Goal: Task Accomplishment & Management: Manage account settings

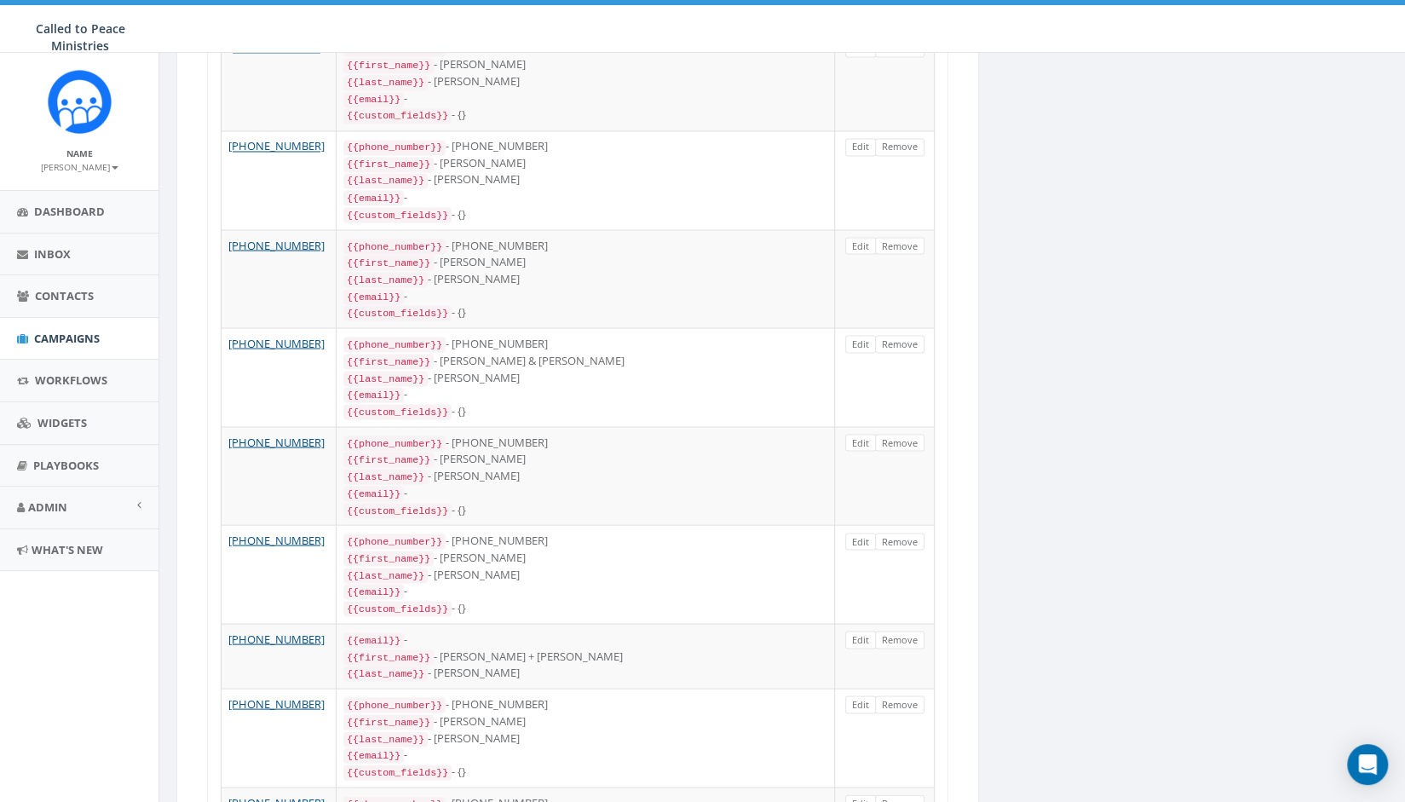
scroll to position [2027, 0]
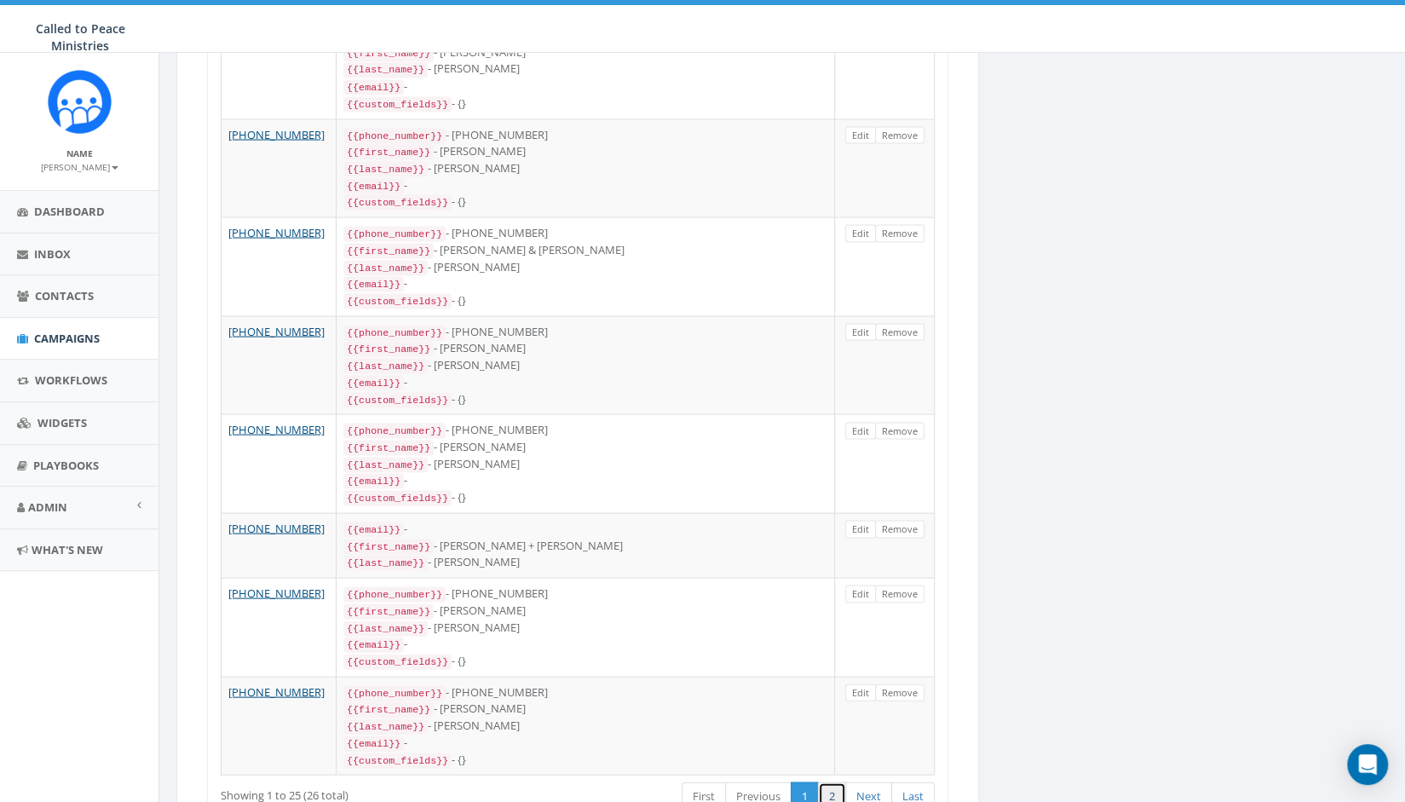
click at [840, 782] on link "2" at bounding box center [832, 796] width 28 height 28
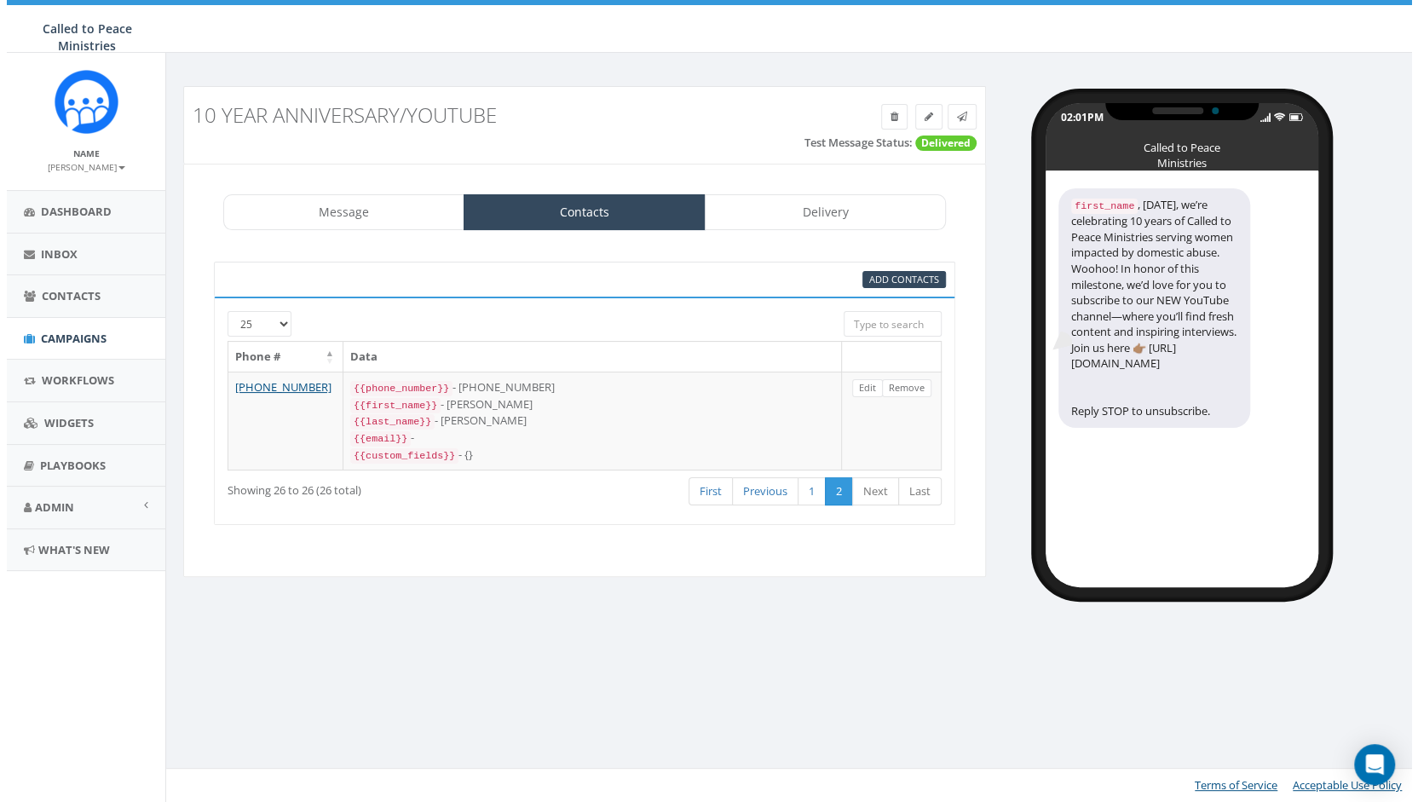
scroll to position [0, 0]
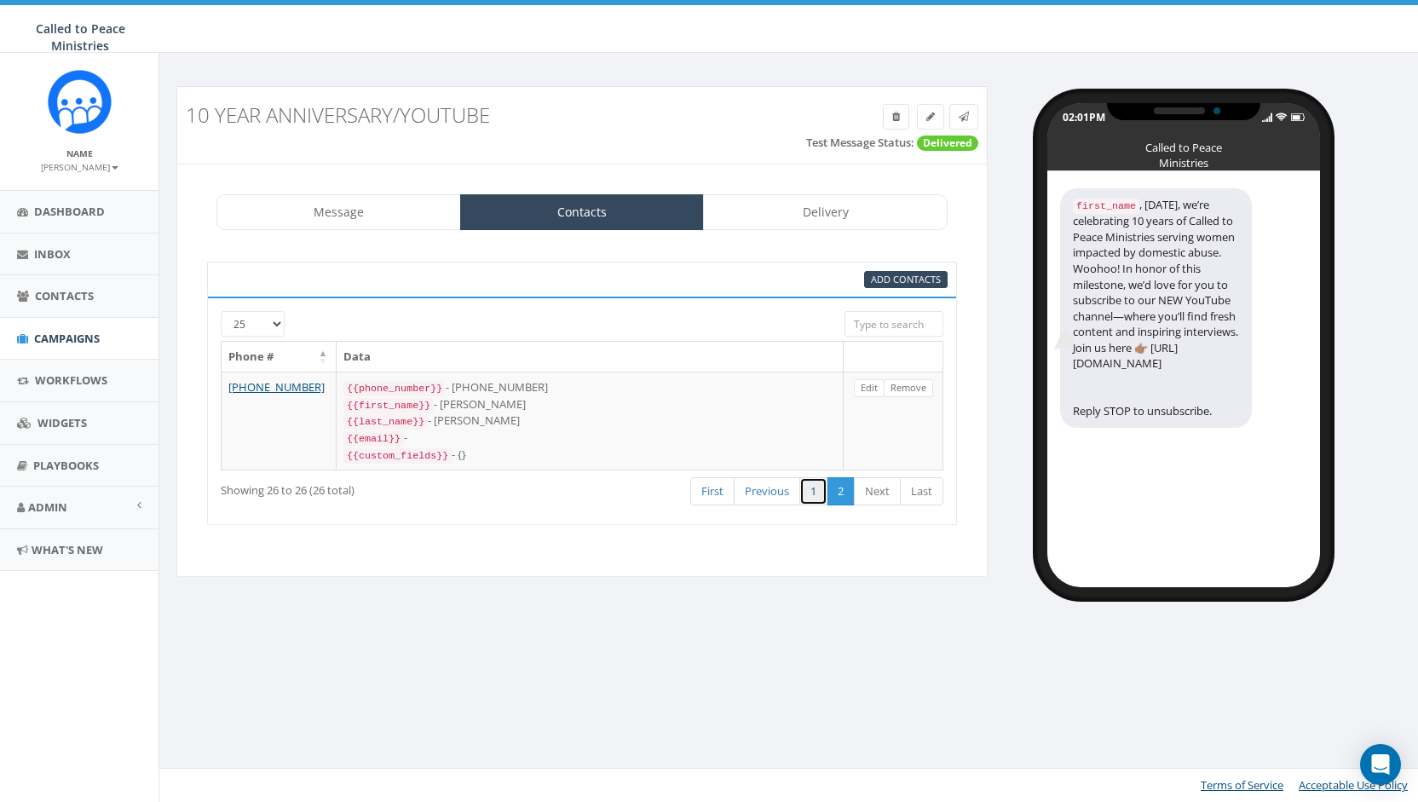
click at [817, 482] on link "1" at bounding box center [813, 491] width 28 height 28
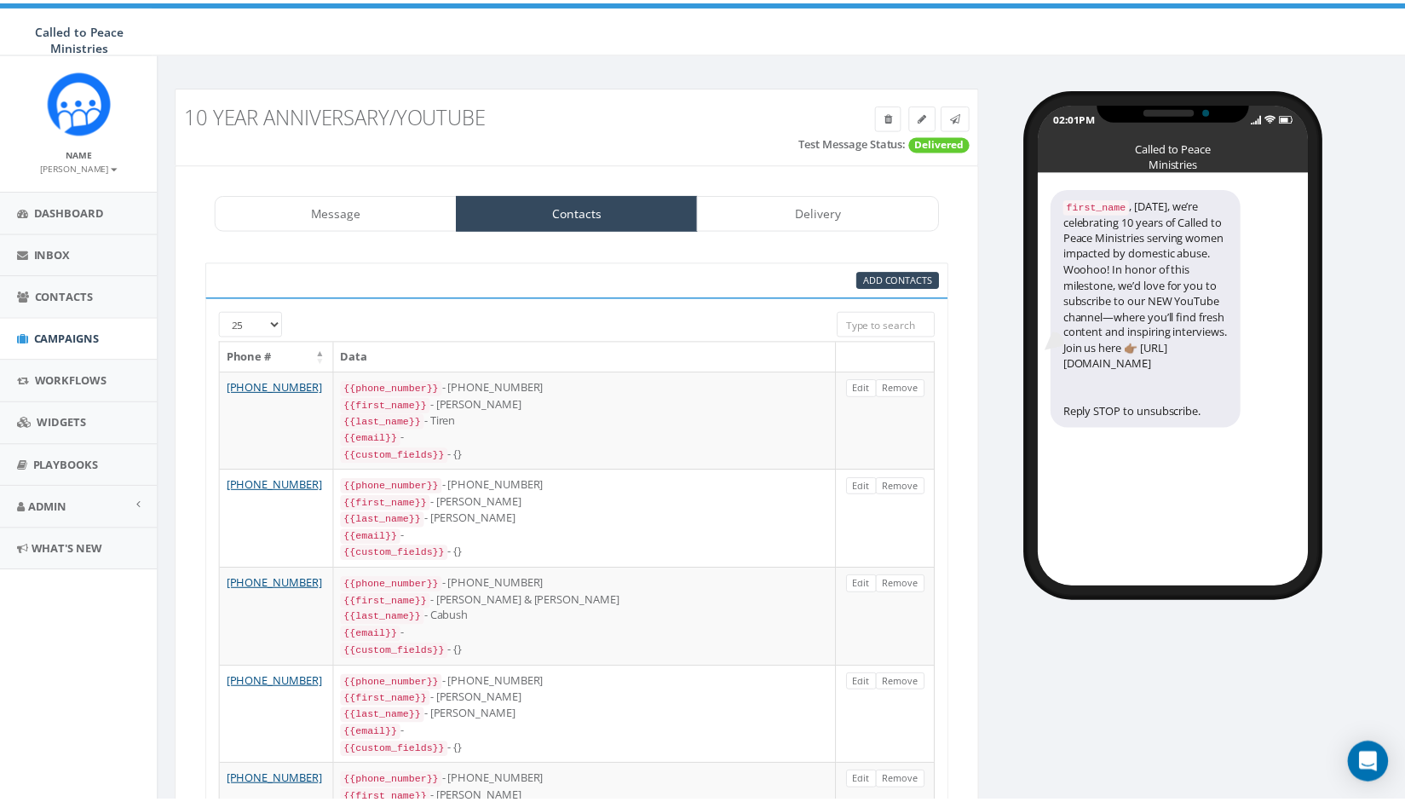
scroll to position [2027, 0]
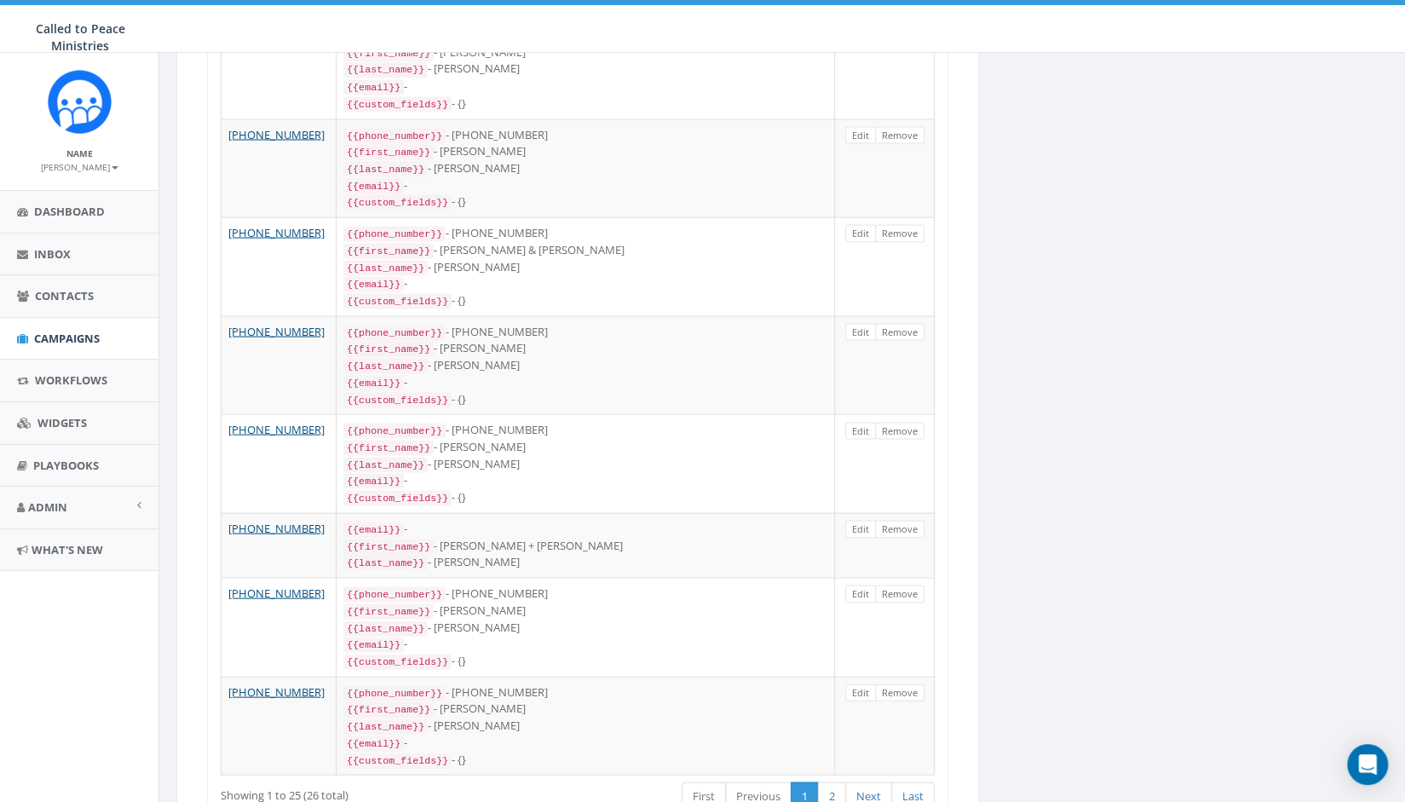
click at [705, 782] on link "First" at bounding box center [704, 796] width 44 height 28
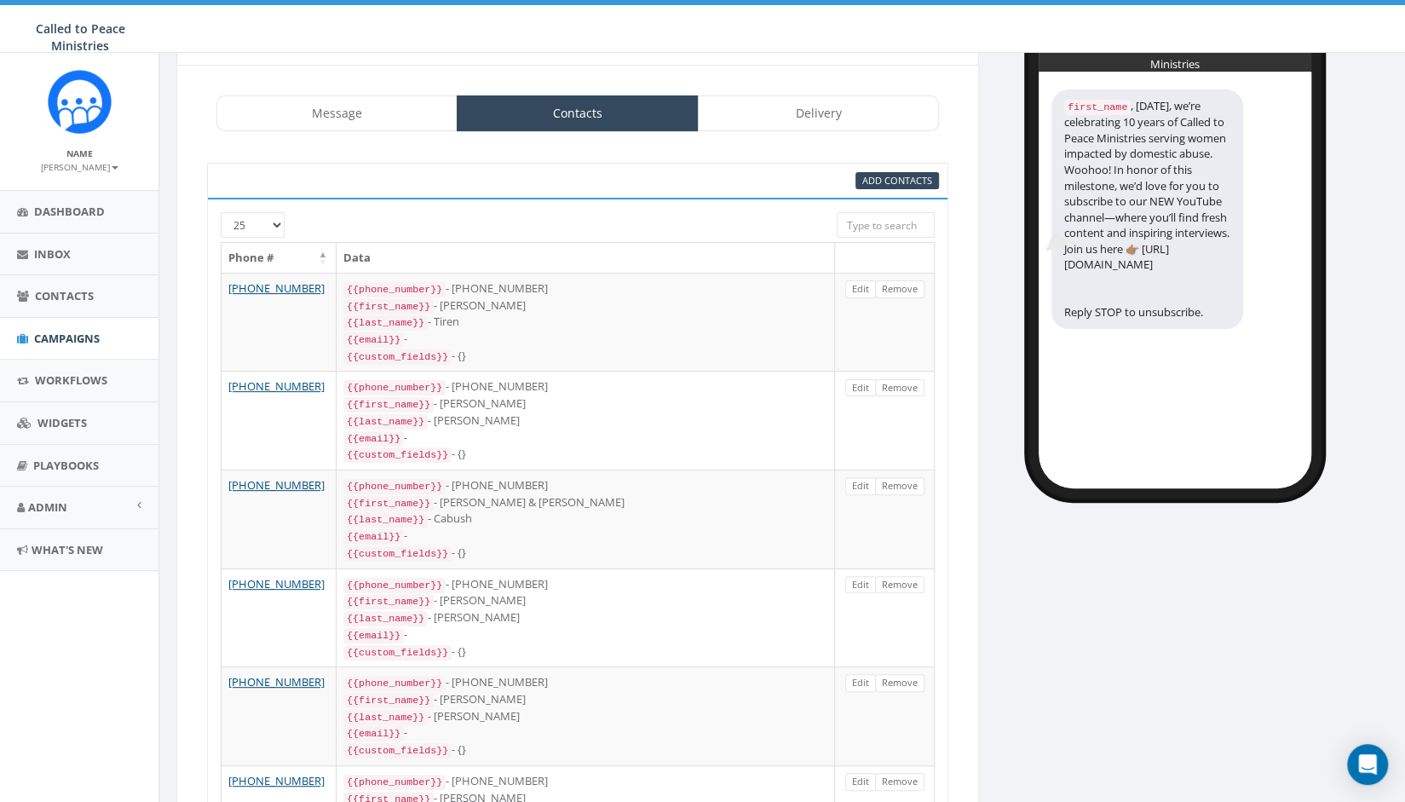
scroll to position [0, 0]
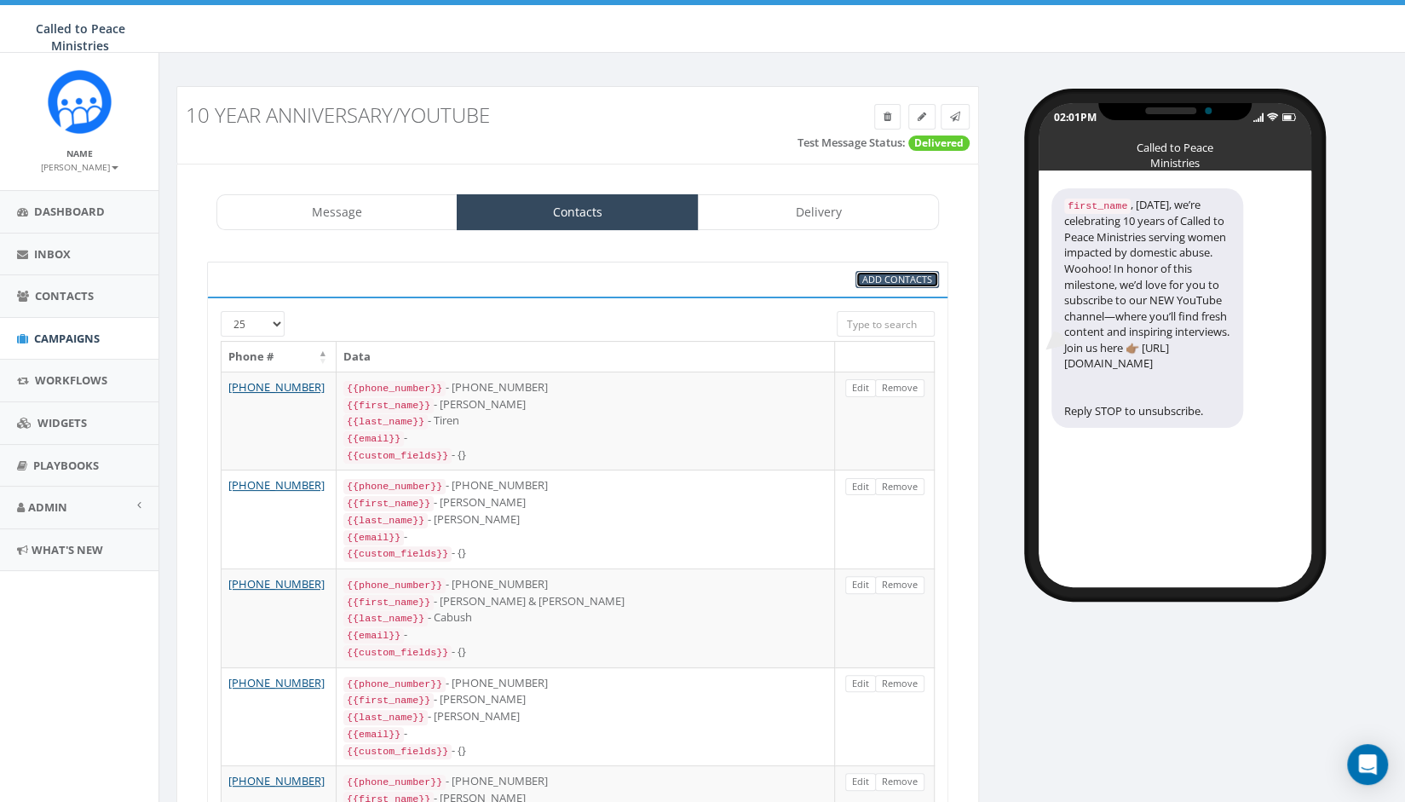
click at [893, 274] on span "Add Contacts" at bounding box center [897, 279] width 70 height 13
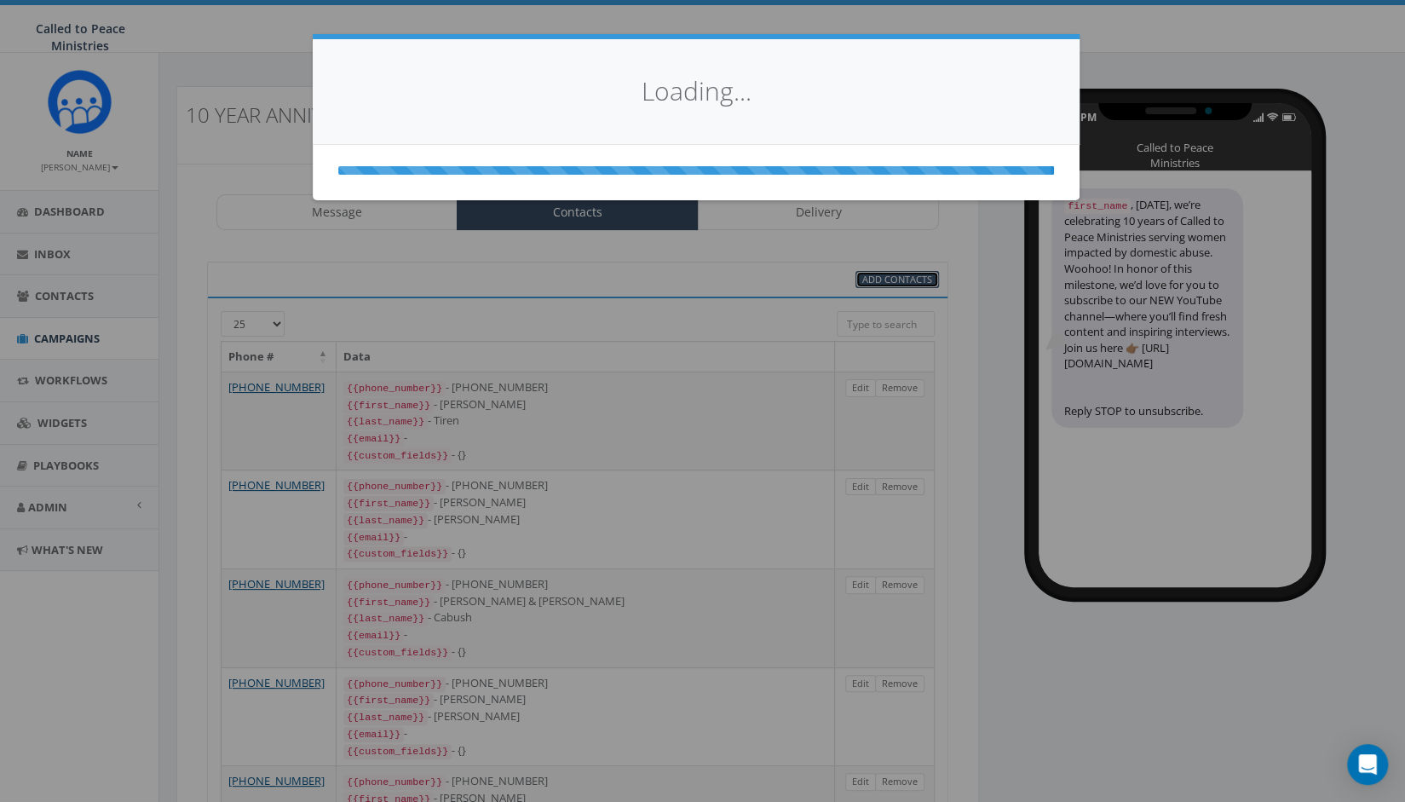
select select
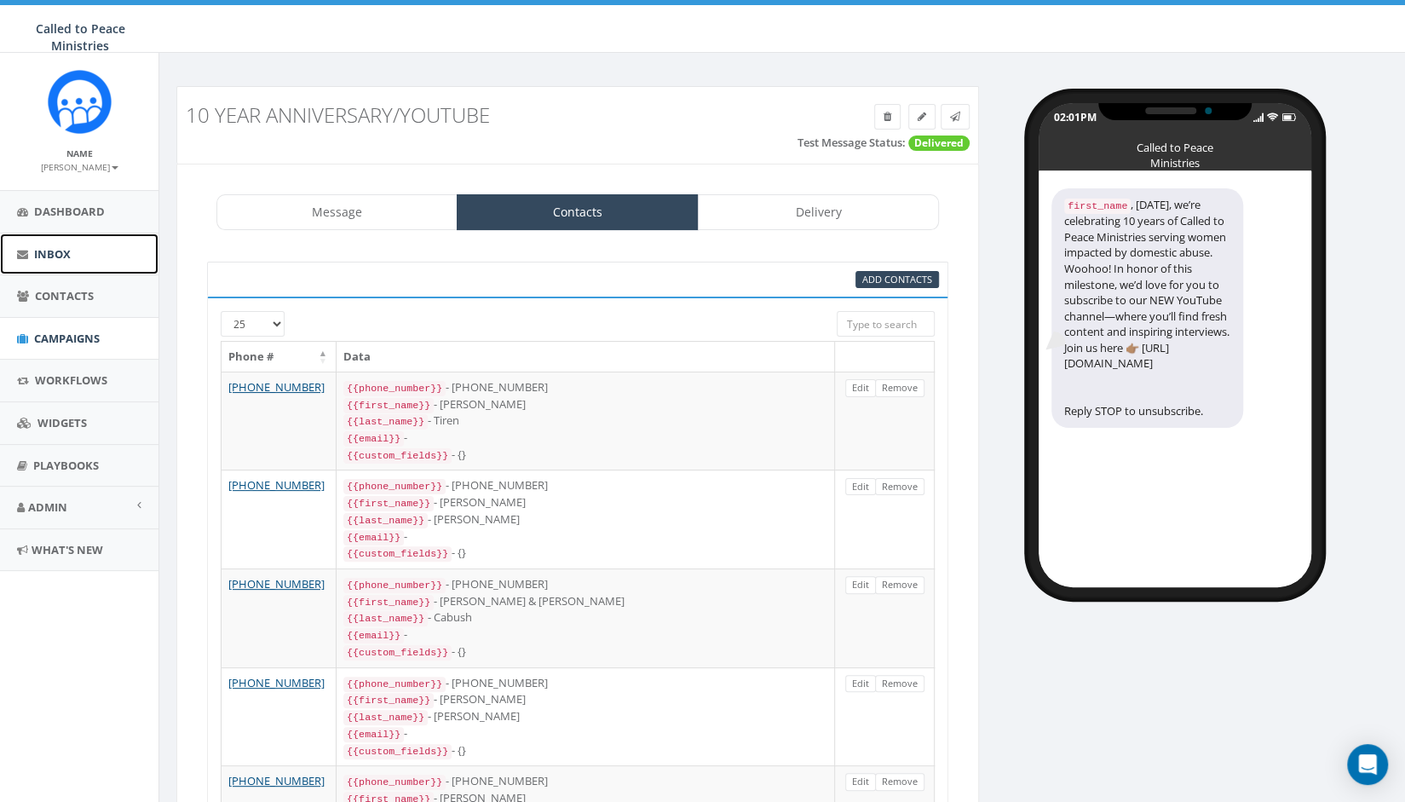
click at [59, 247] on span "Inbox" at bounding box center [52, 253] width 37 height 15
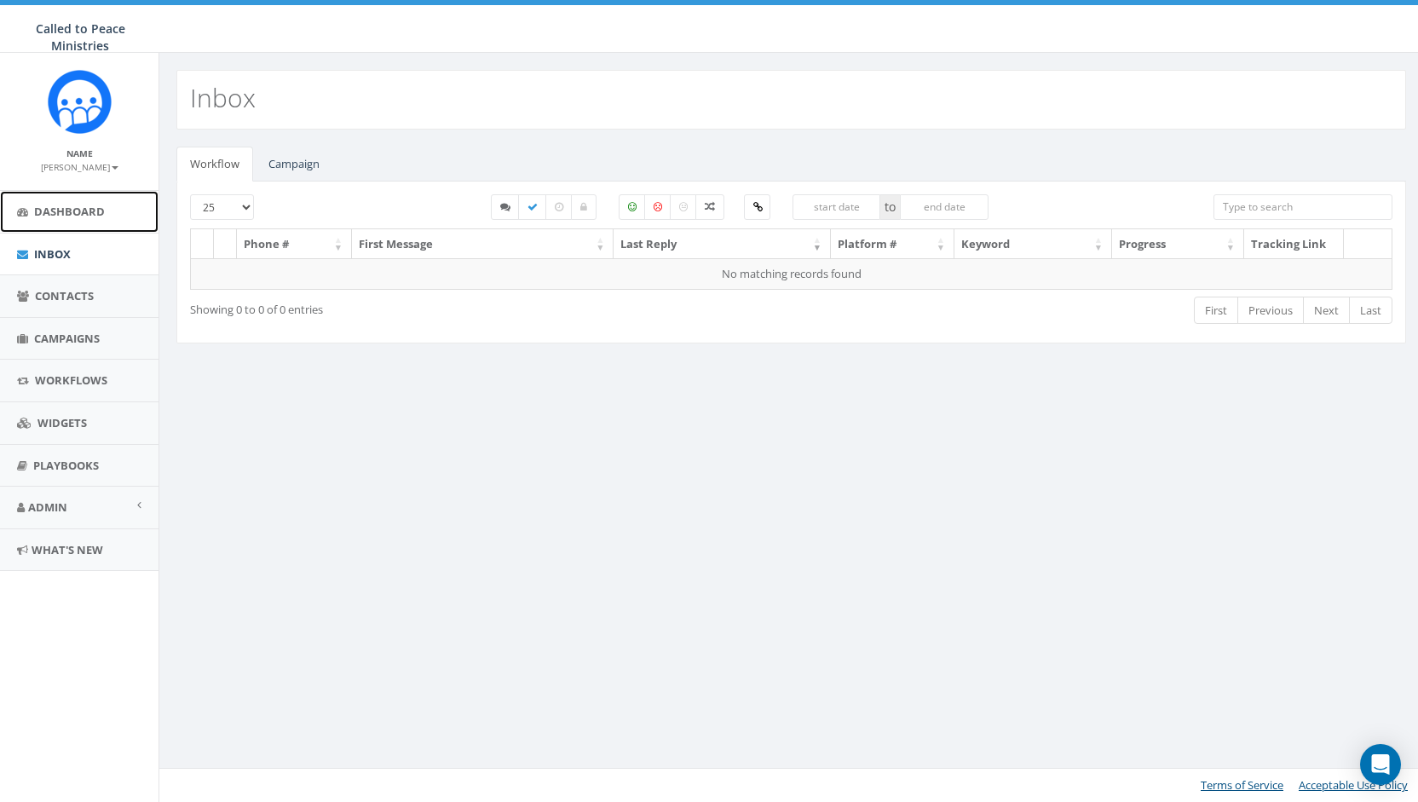
click at [69, 204] on span "Dashboard" at bounding box center [69, 211] width 71 height 15
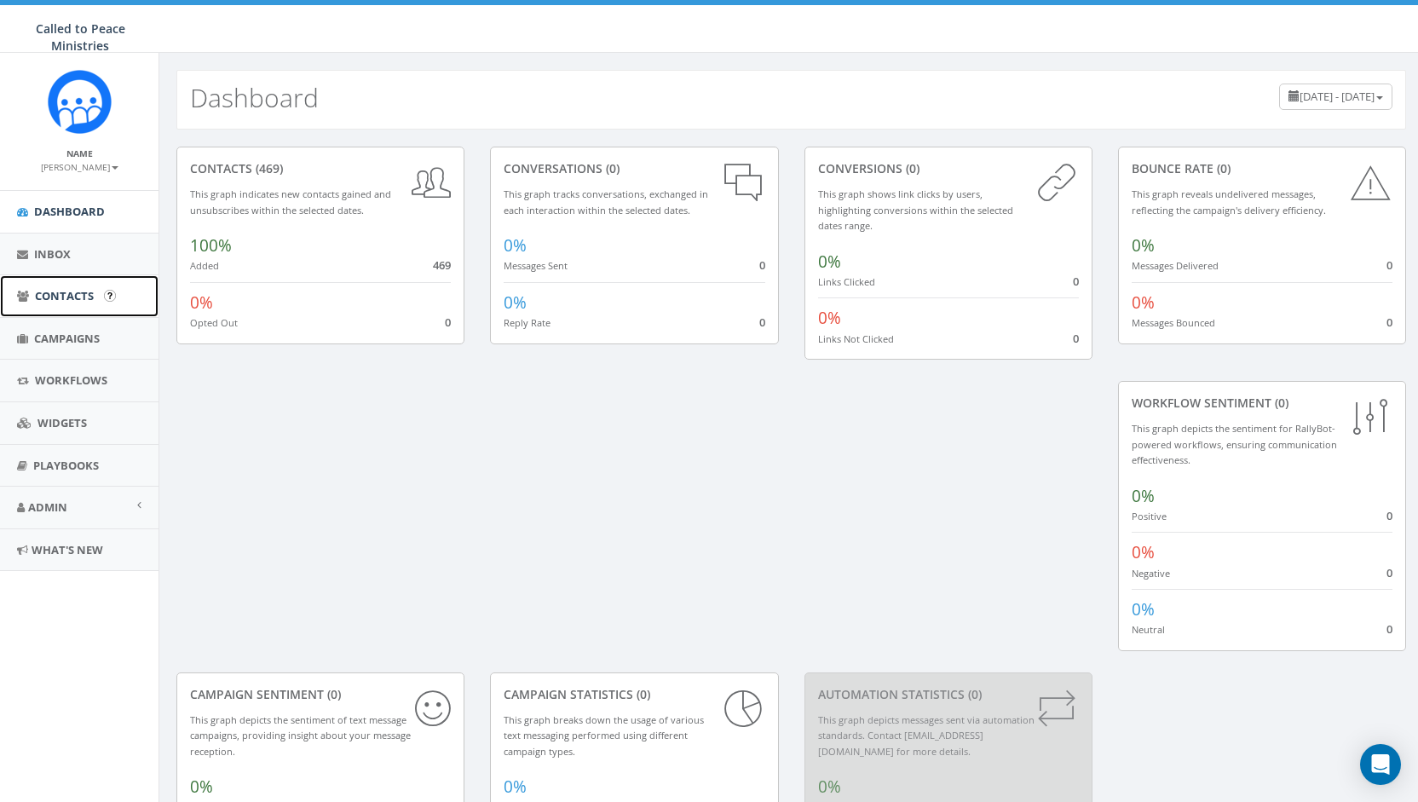
click at [73, 291] on span "Contacts" at bounding box center [64, 295] width 59 height 15
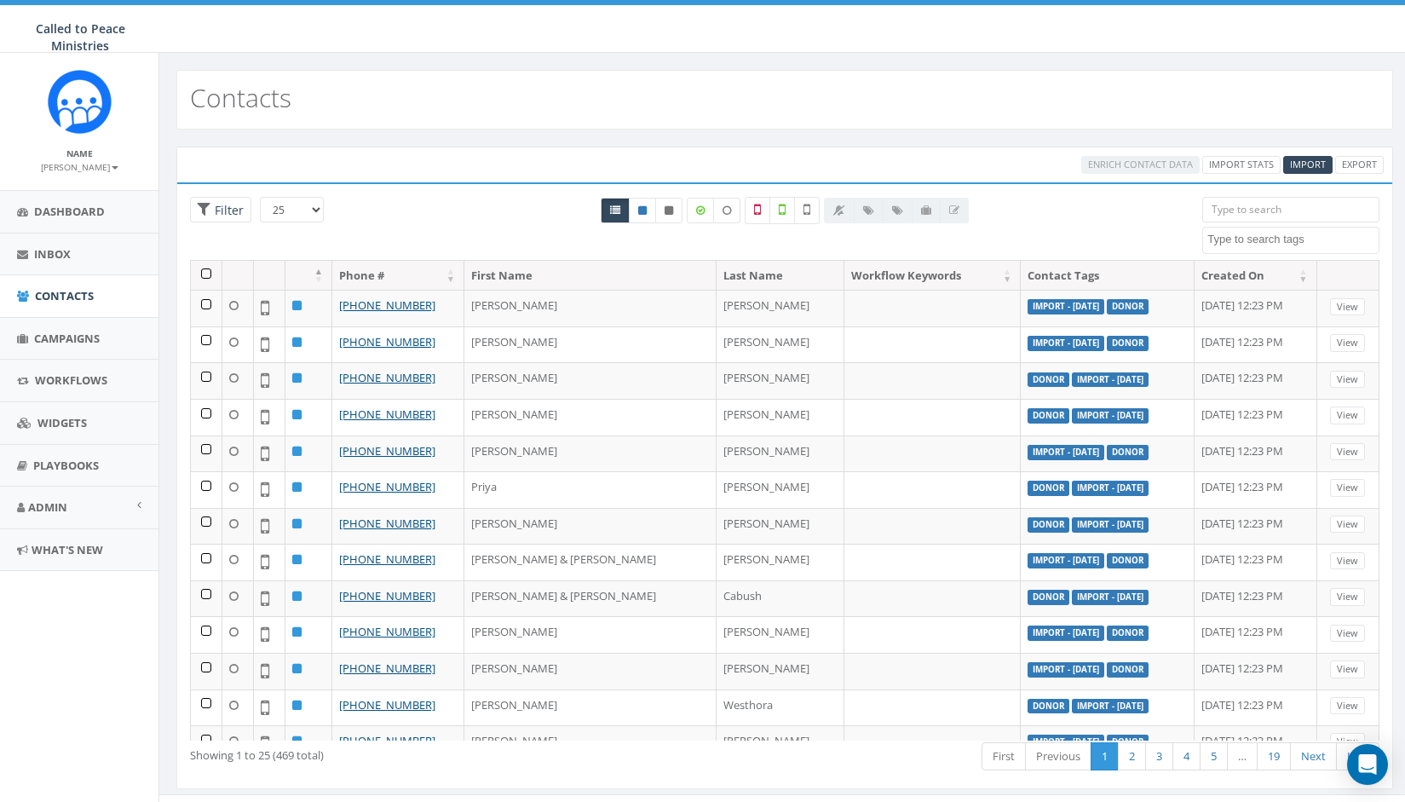
select select
click at [78, 337] on span "Campaigns" at bounding box center [67, 338] width 66 height 15
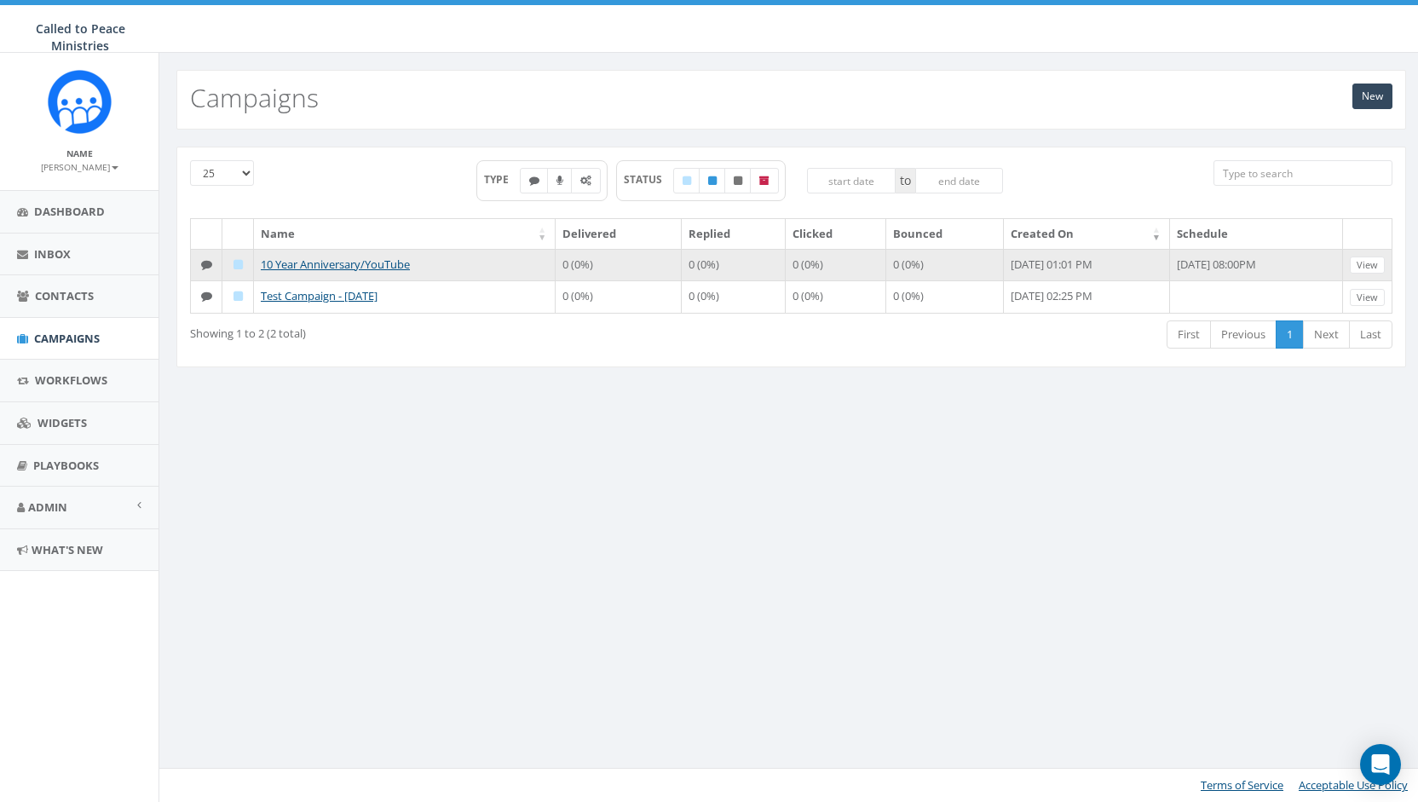
click at [235, 262] on icon at bounding box center [238, 264] width 9 height 11
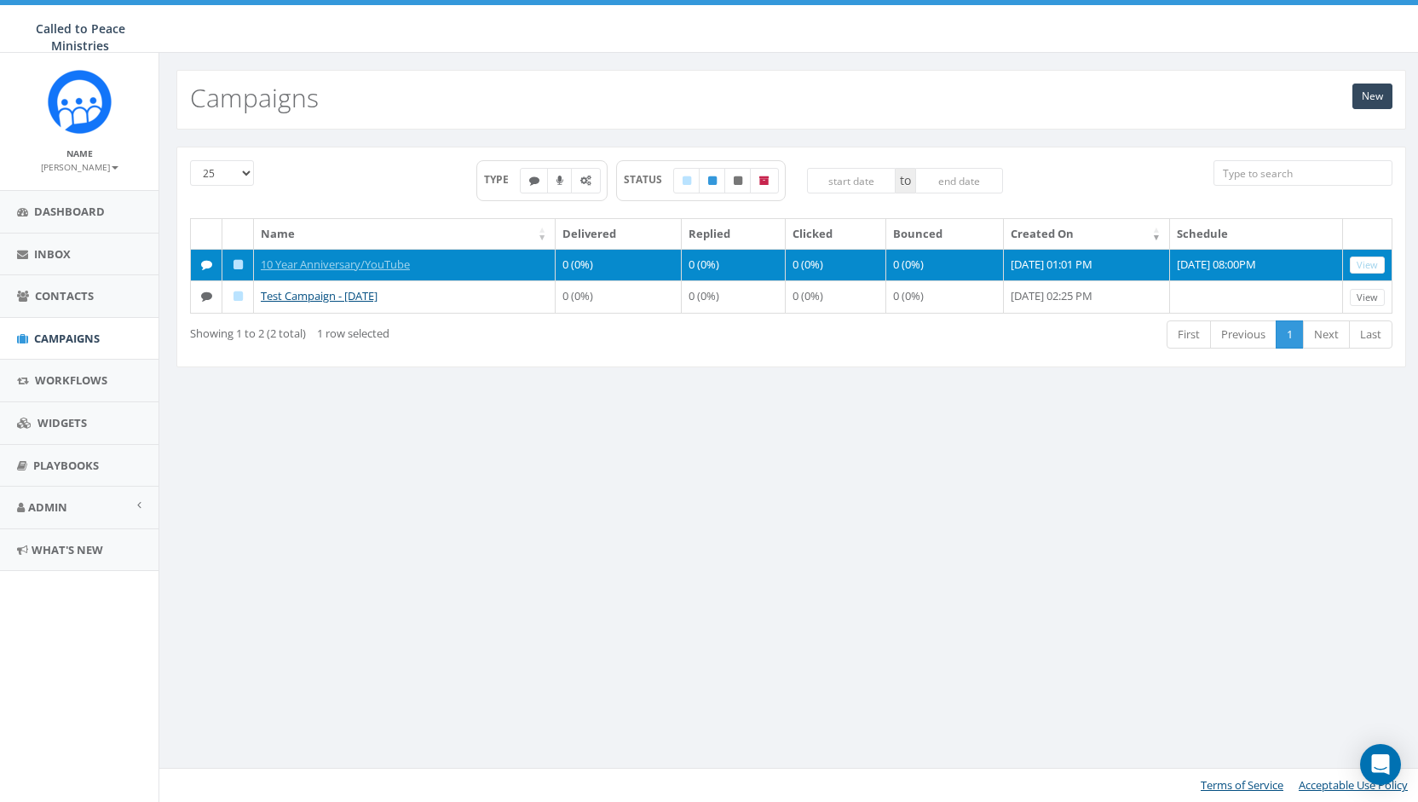
click at [235, 262] on icon at bounding box center [238, 264] width 9 height 11
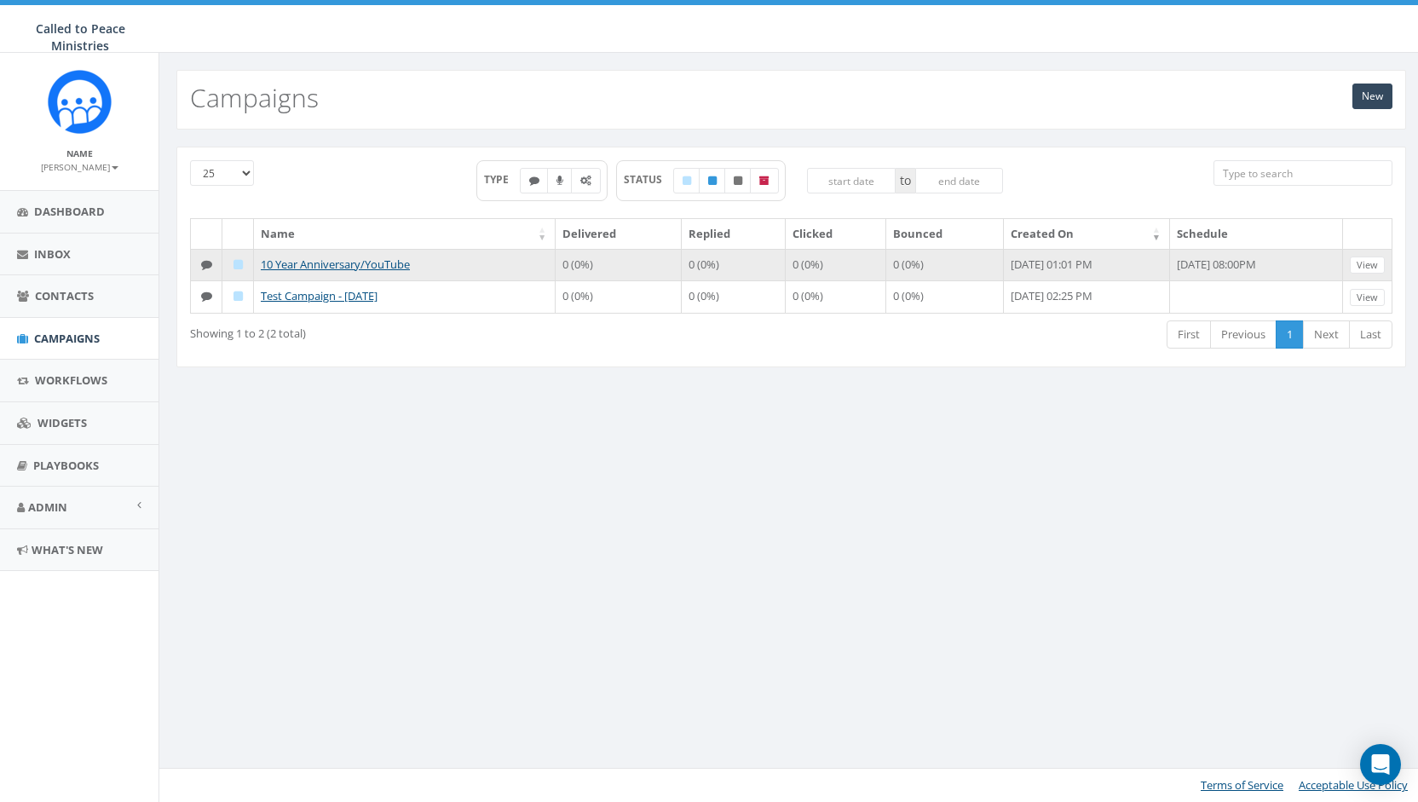
click at [201, 259] on icon at bounding box center [206, 264] width 11 height 11
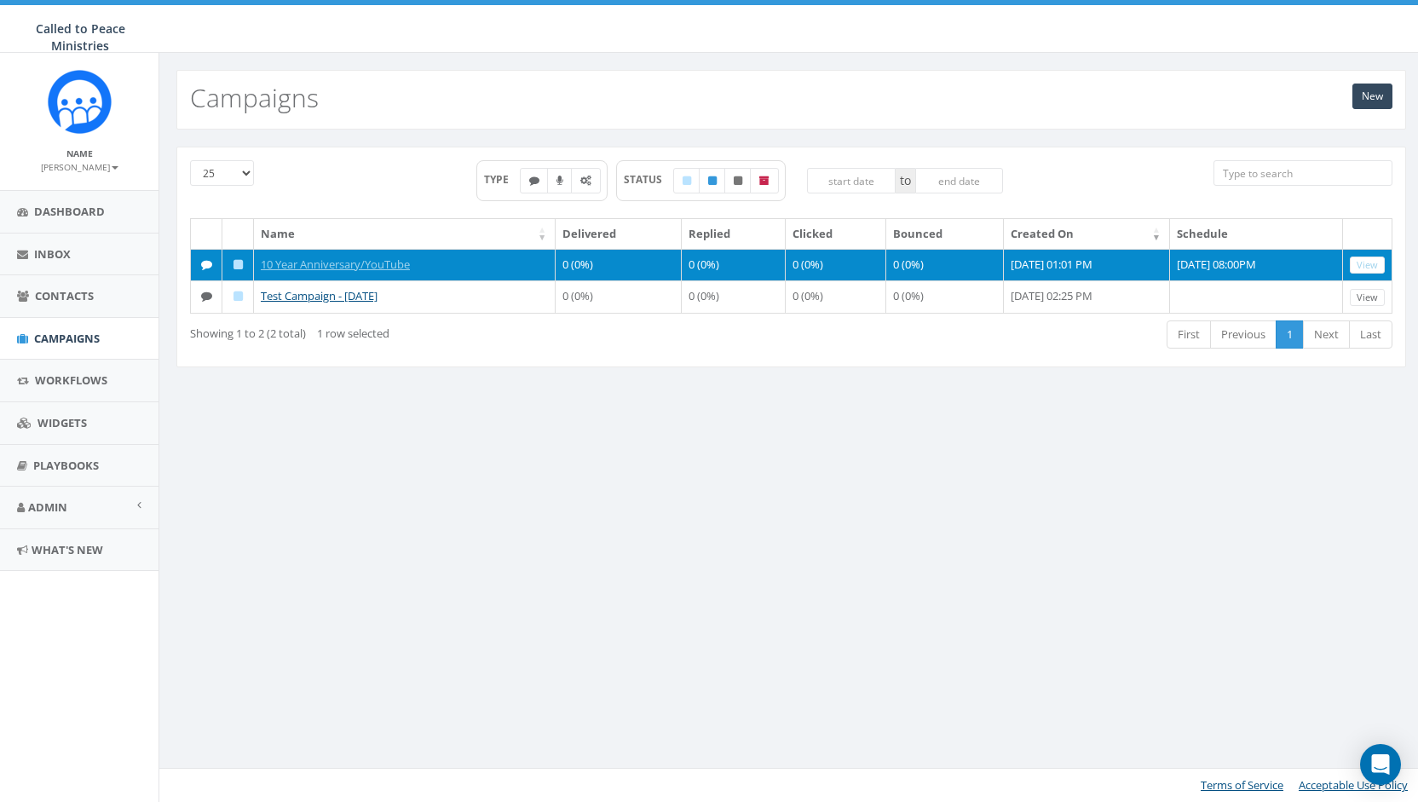
click at [201, 259] on icon at bounding box center [206, 264] width 11 height 11
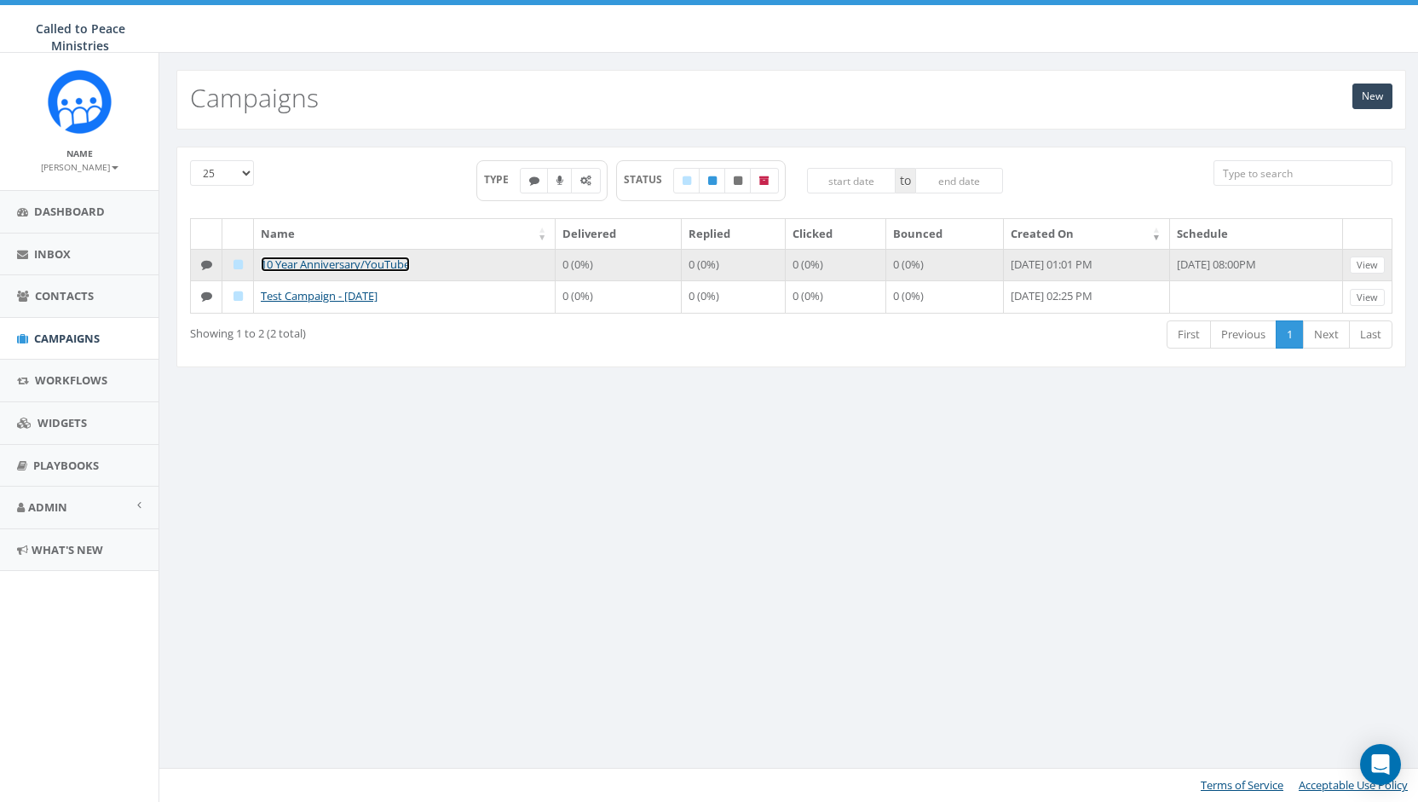
click at [290, 260] on link "10 Year Anniversary/YouTube" at bounding box center [335, 264] width 149 height 15
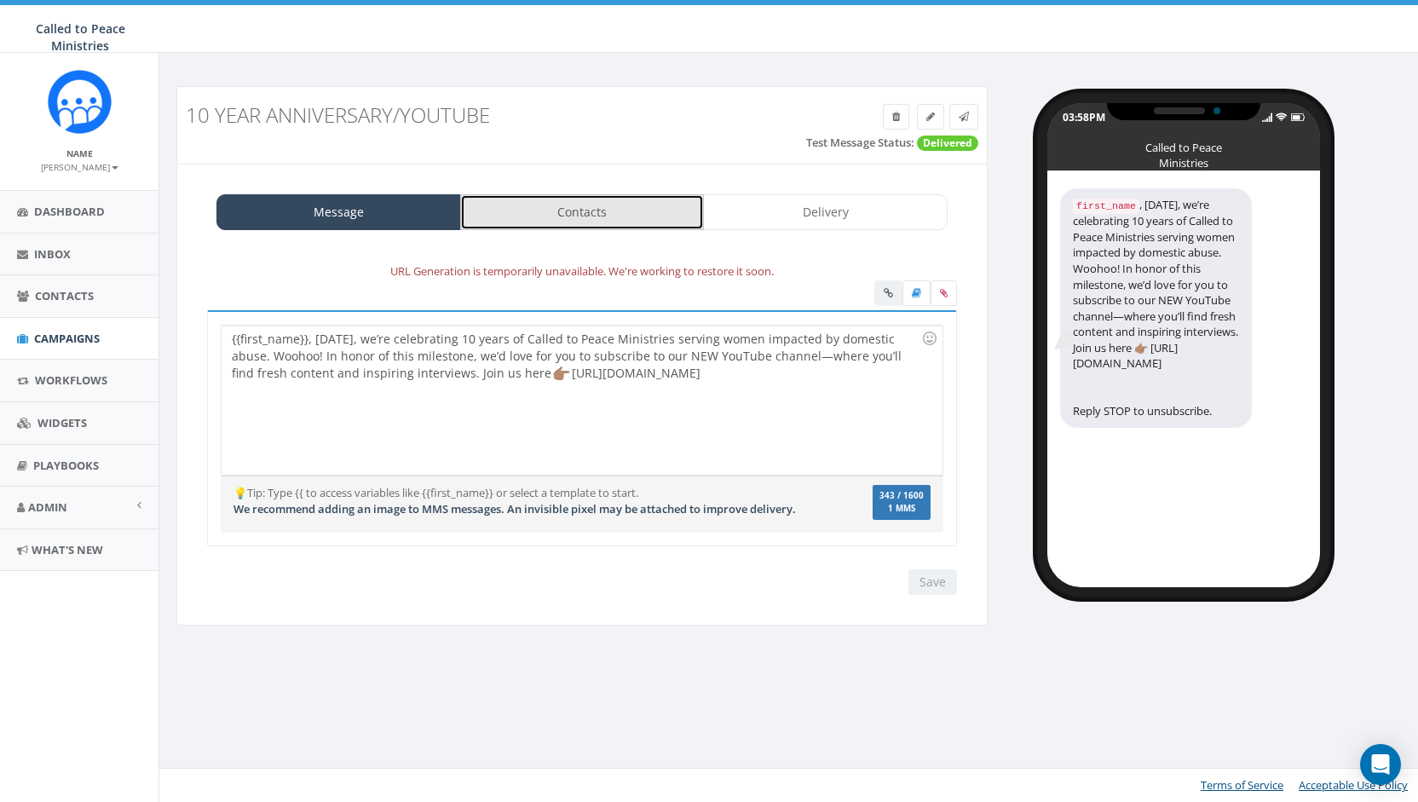
click at [549, 201] on link "Contacts" at bounding box center [582, 212] width 245 height 36
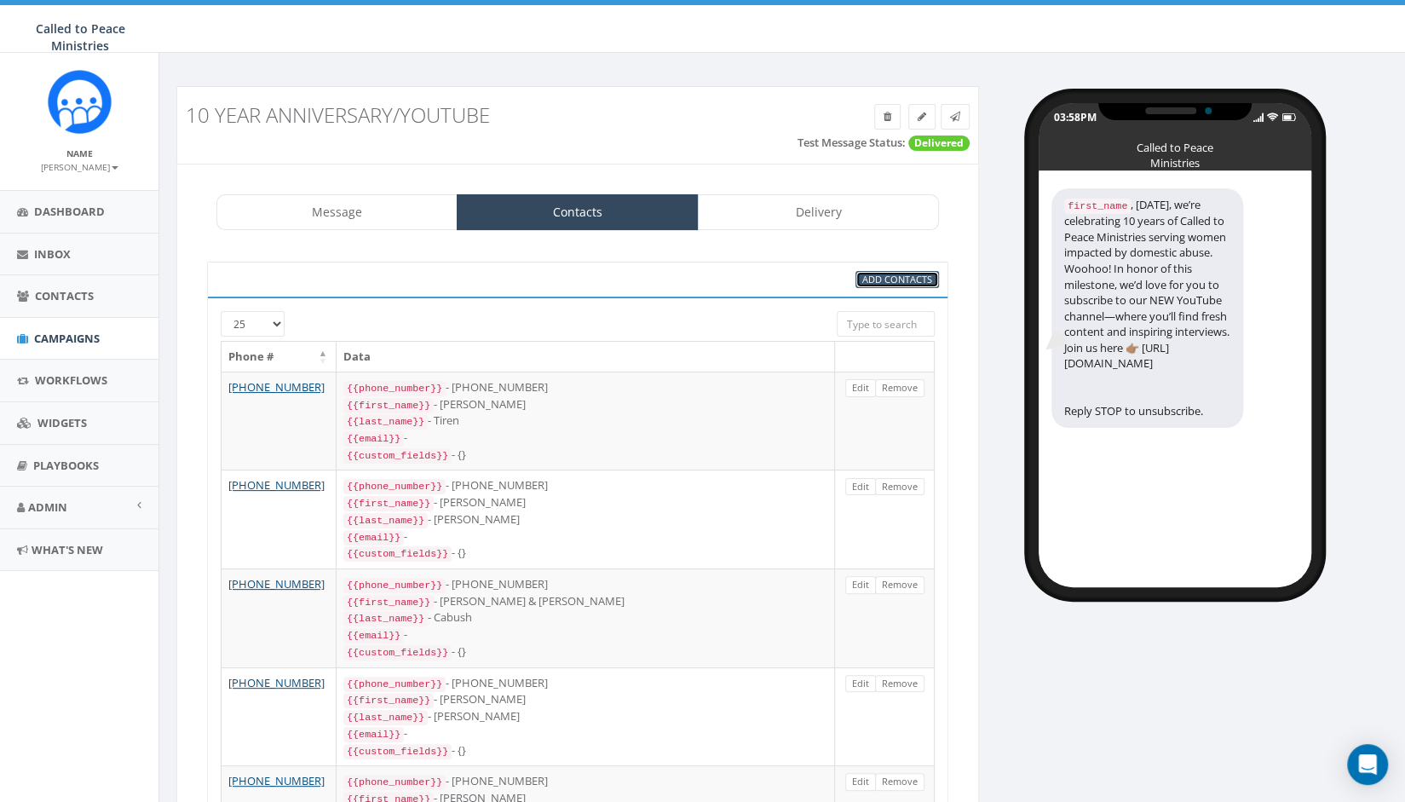
click at [885, 273] on span "Add Contacts" at bounding box center [897, 279] width 70 height 13
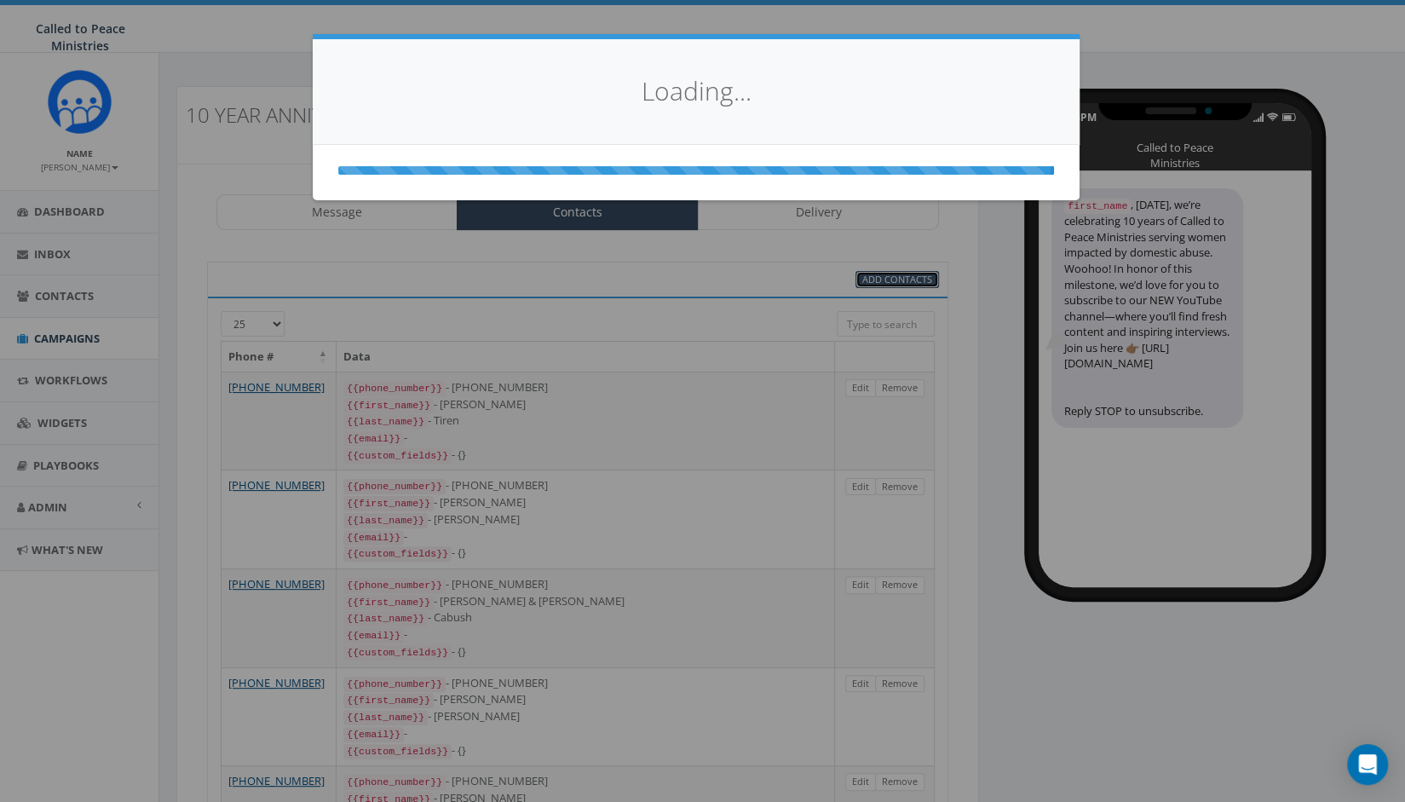
select select
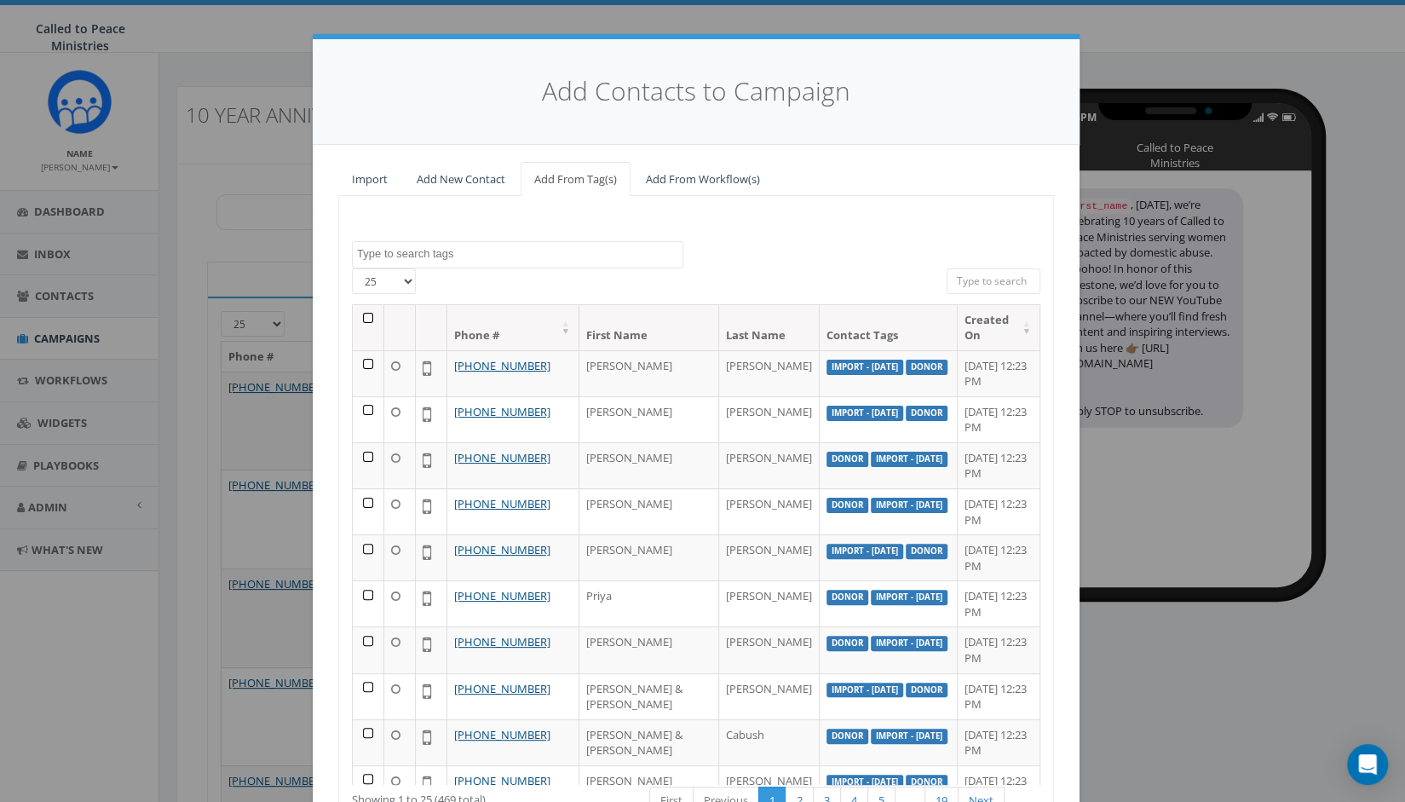
click at [395, 280] on select "25 50 100" at bounding box center [384, 281] width 64 height 26
select select "100"
click at [352, 268] on select "25 50 100" at bounding box center [384, 281] width 64 height 26
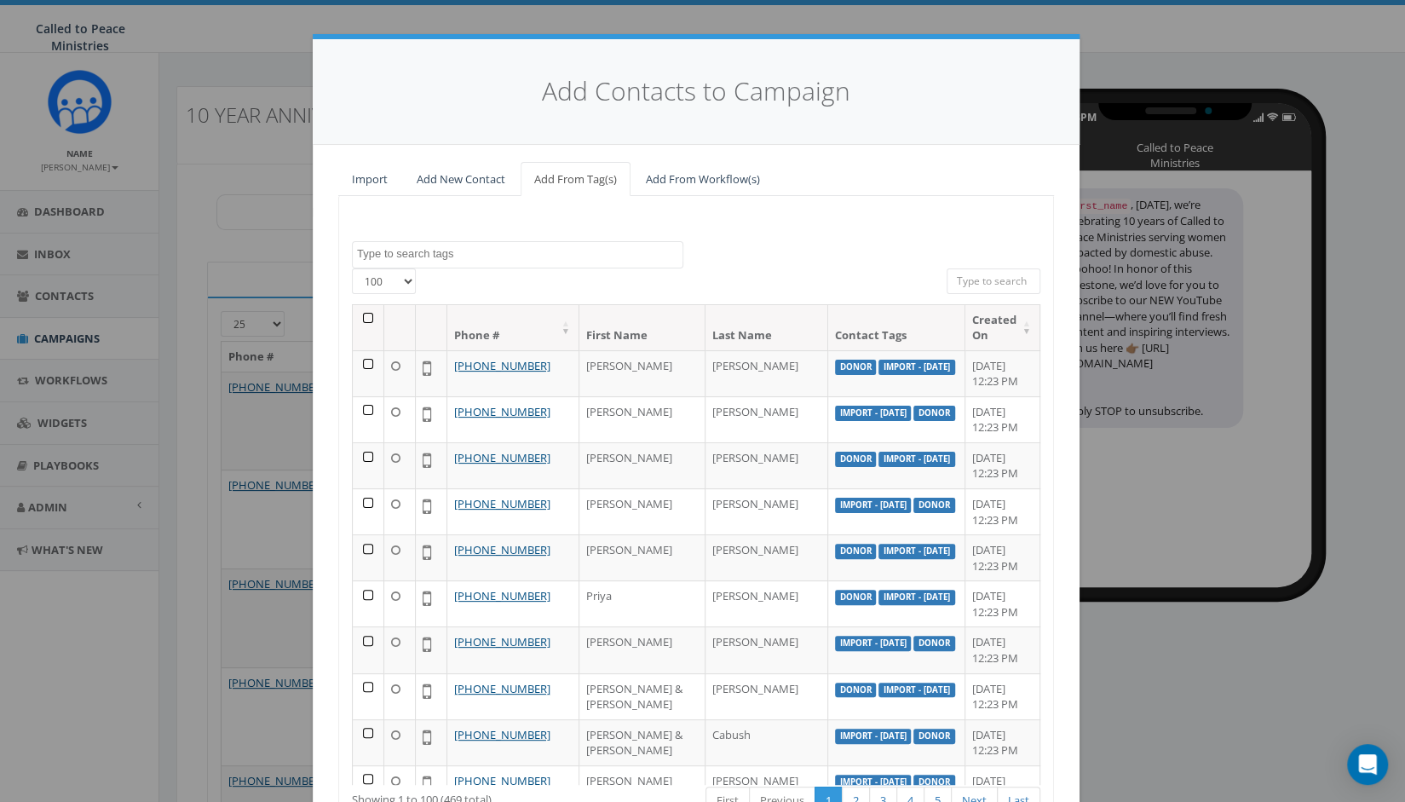
click at [439, 250] on textarea "Search" at bounding box center [520, 253] width 326 height 15
type textarea "donor"
select select "donor"
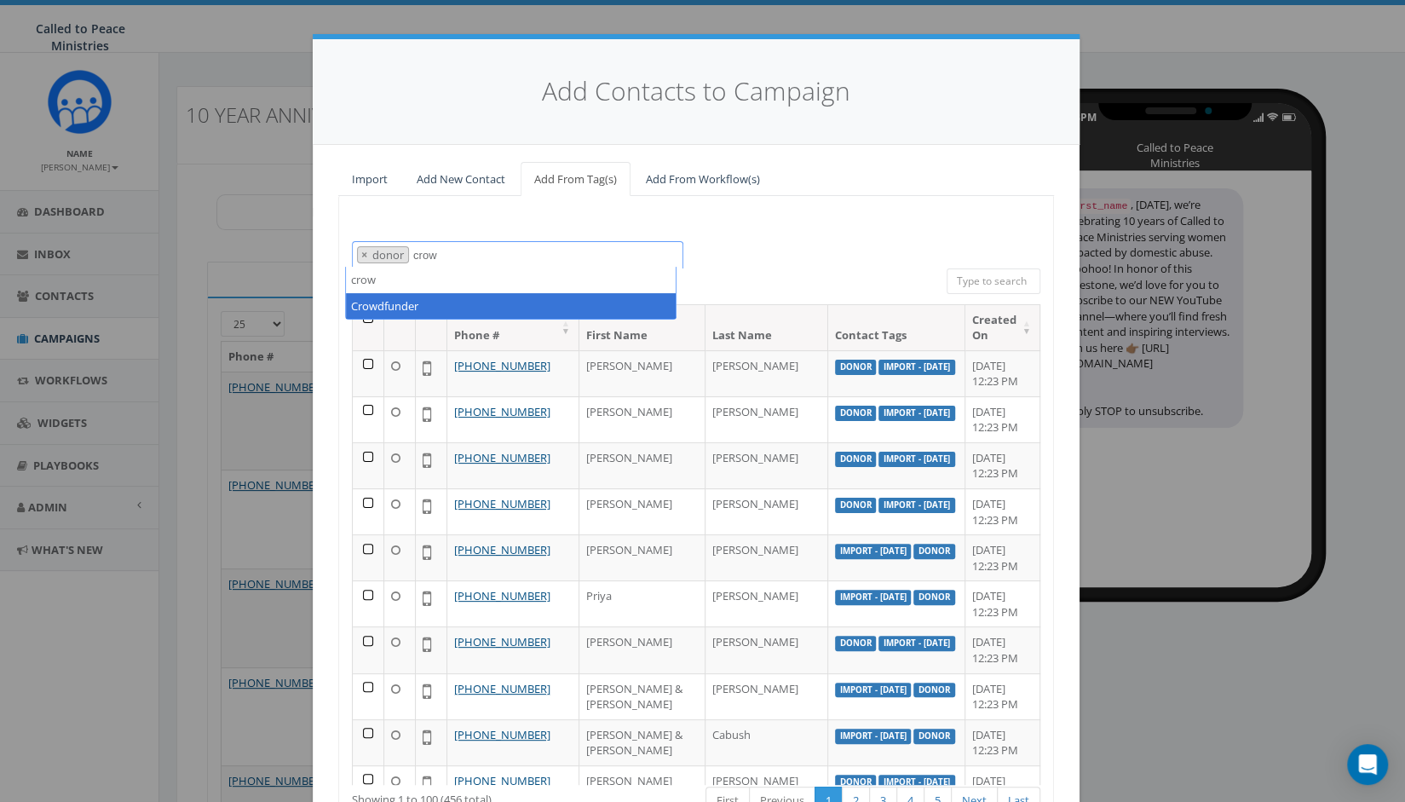
type textarea "crow"
select select "Crowdfunder"
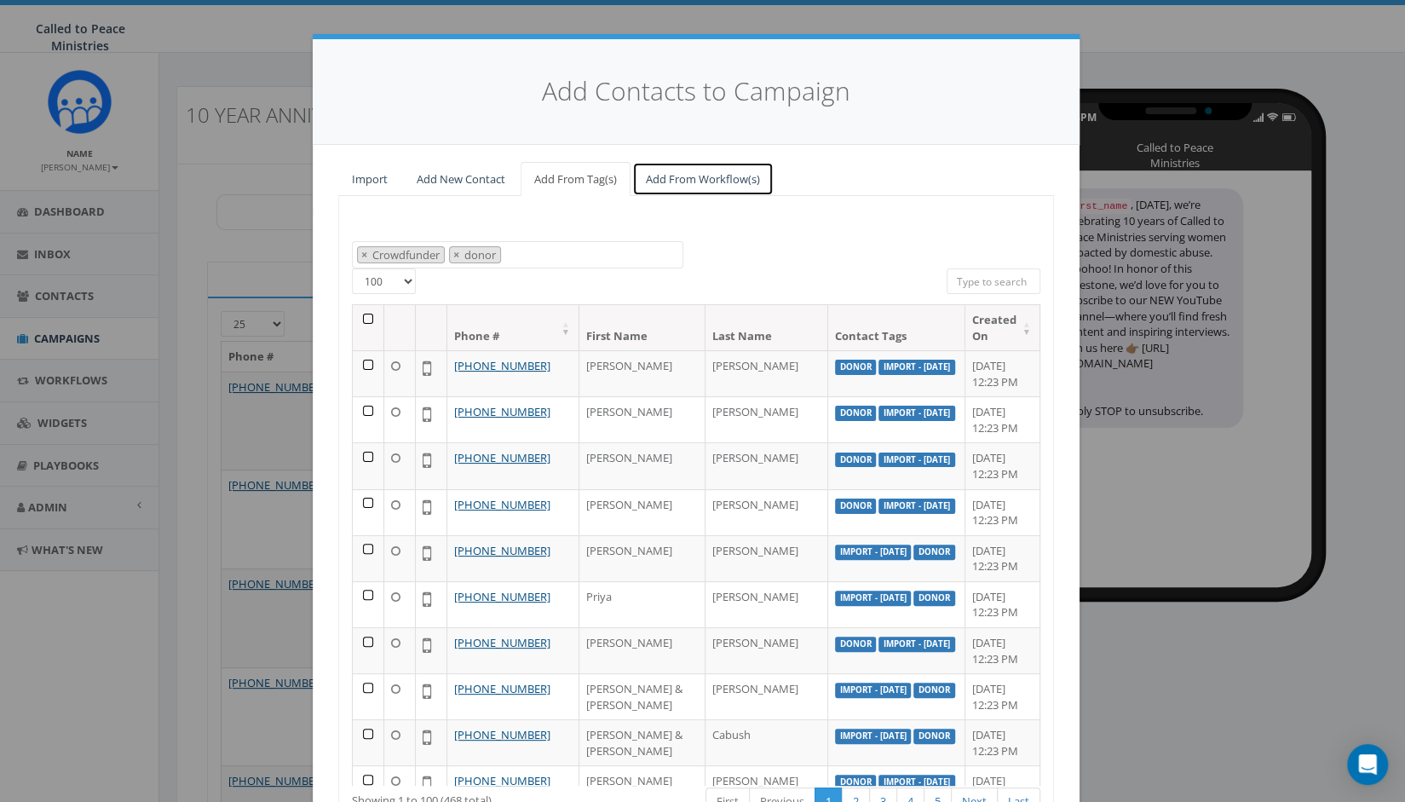
click at [668, 179] on link "Add From Workflow(s)" at bounding box center [702, 179] width 141 height 35
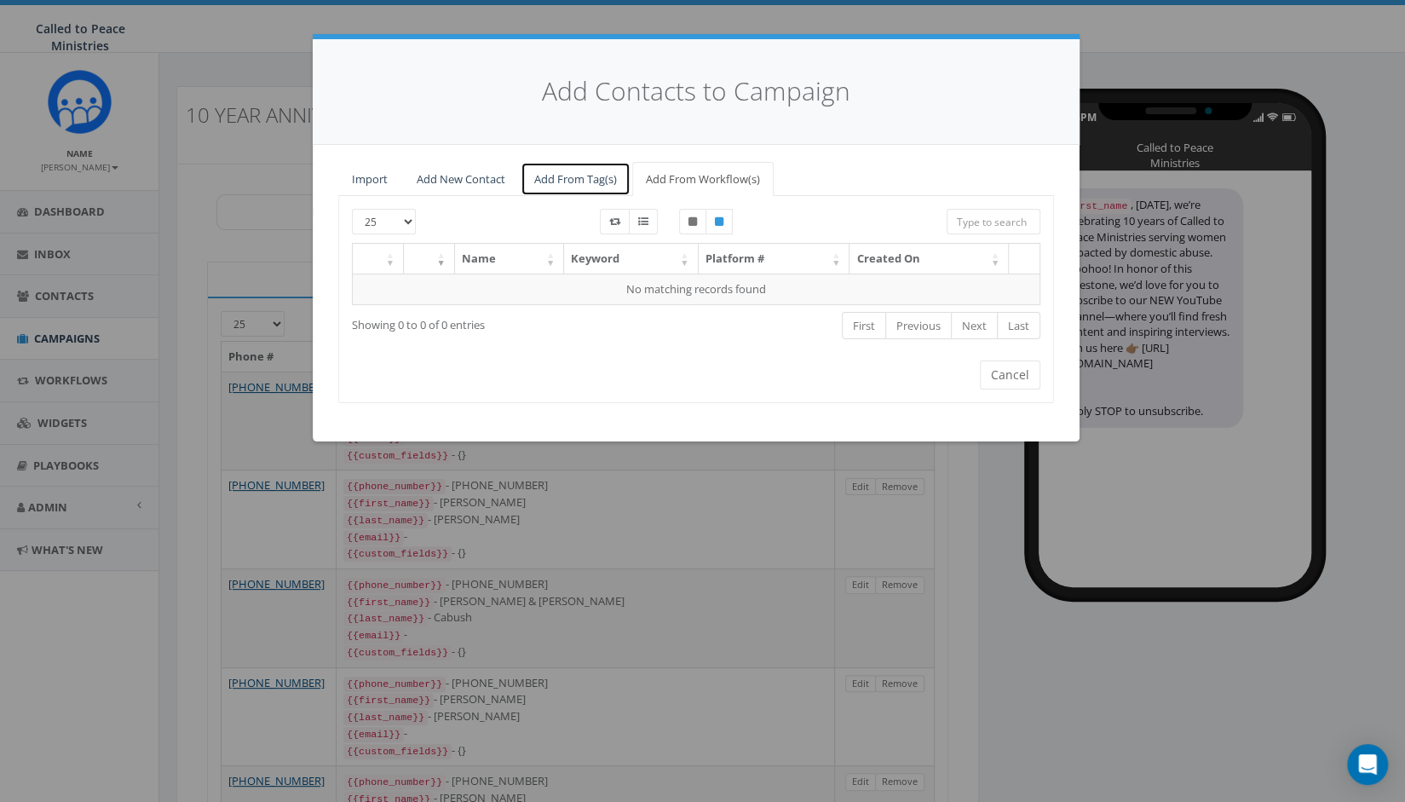
click at [580, 171] on link "Add From Tag(s)" at bounding box center [576, 179] width 110 height 35
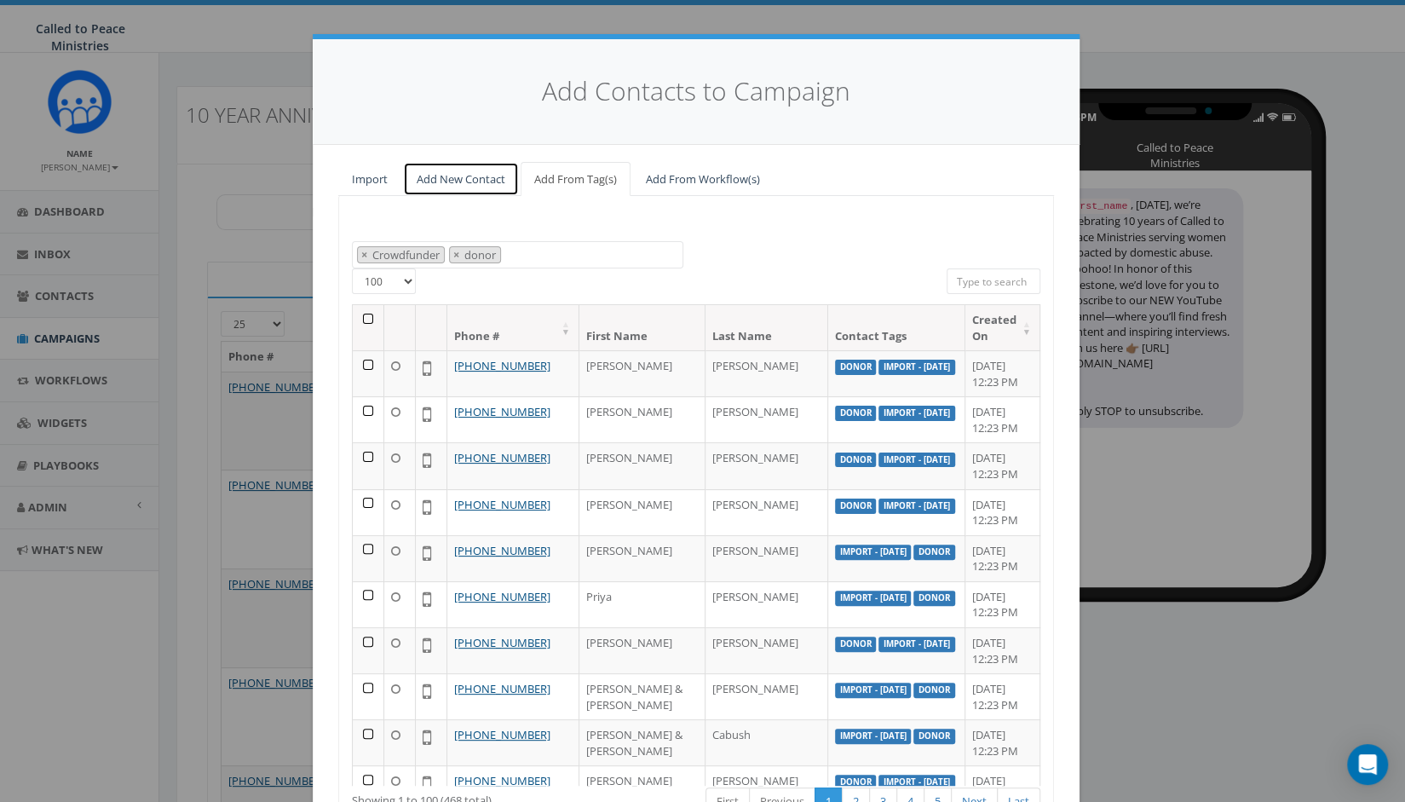
click at [453, 181] on link "Add New Contact" at bounding box center [461, 179] width 116 height 35
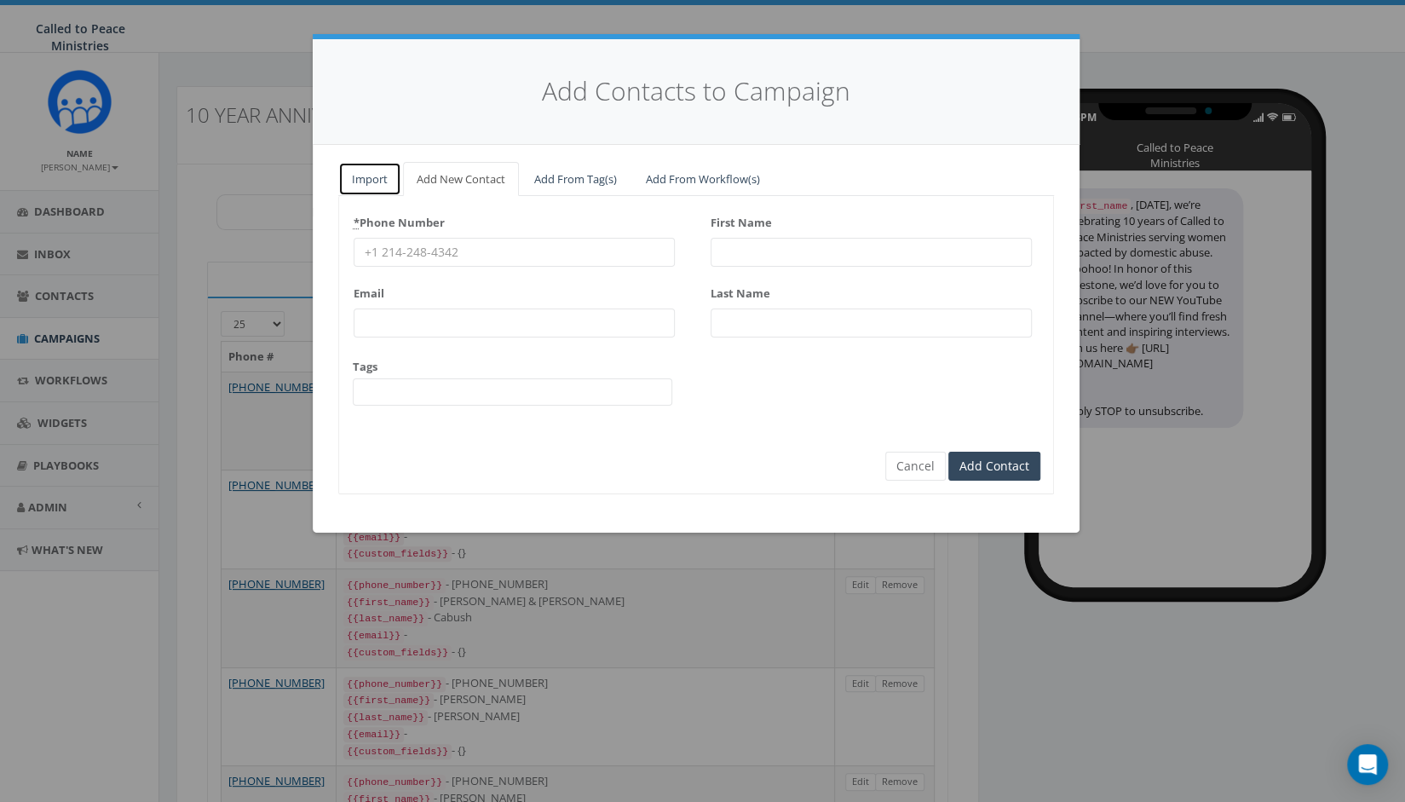
click at [350, 179] on link "Import" at bounding box center [369, 179] width 63 height 35
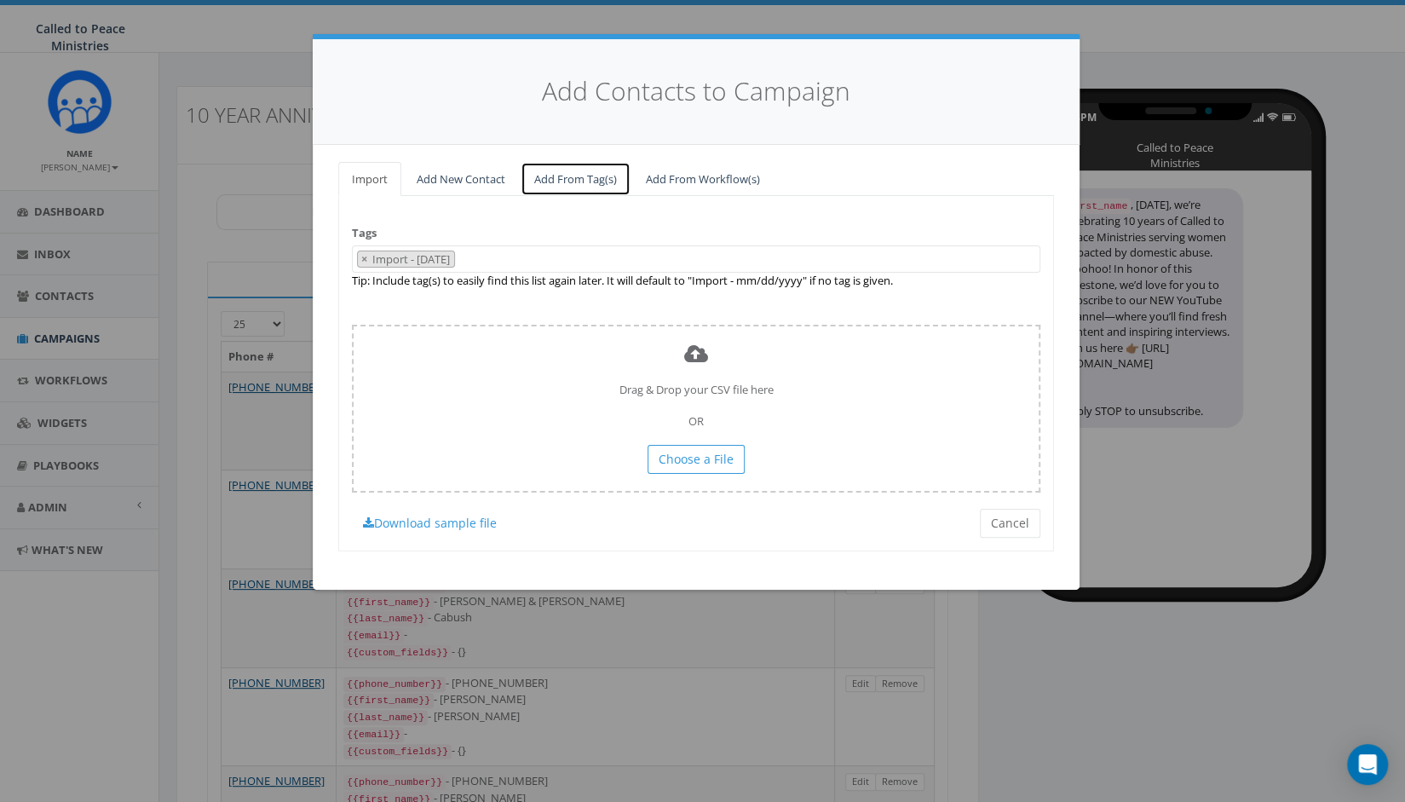
click at [588, 171] on link "Add From Tag(s)" at bounding box center [576, 179] width 110 height 35
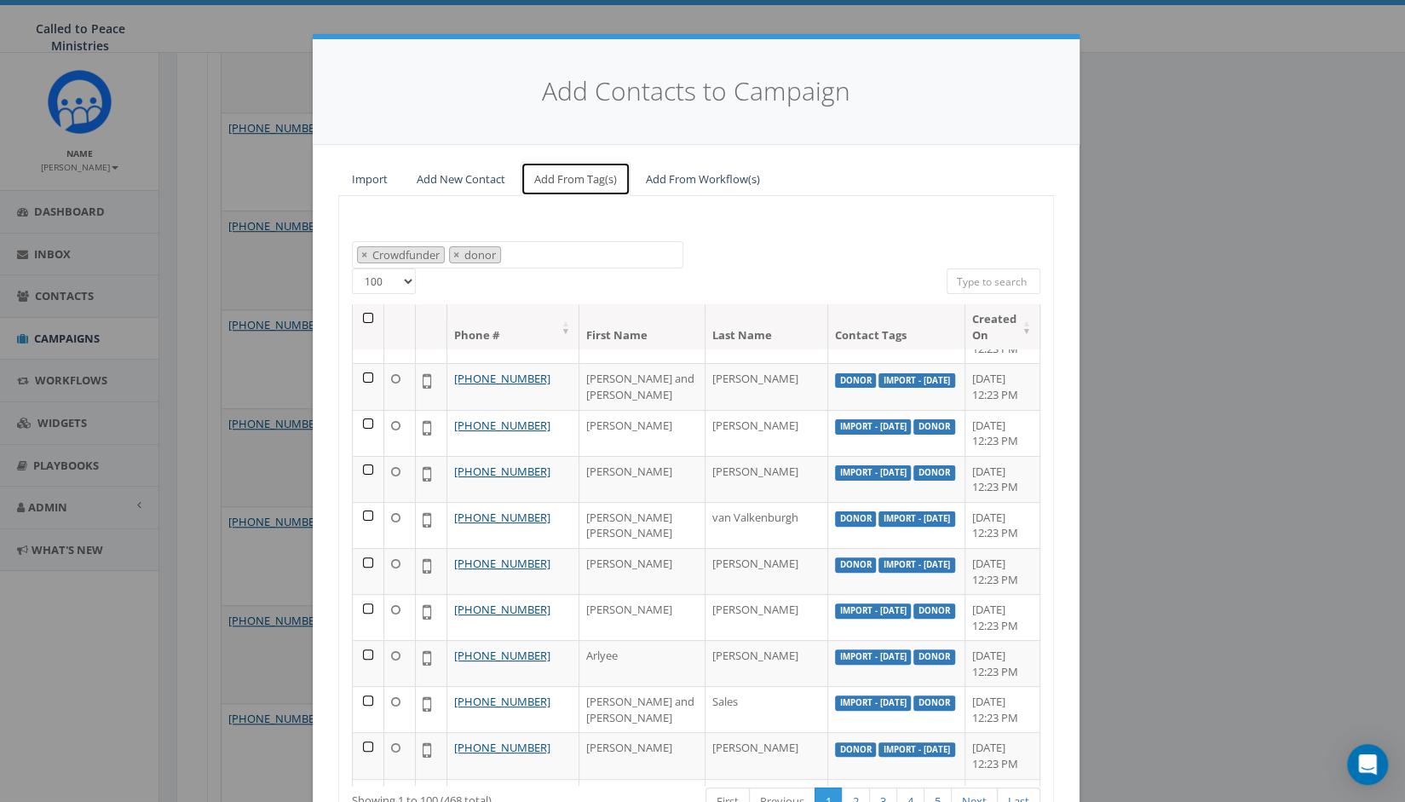
scroll to position [2027, 0]
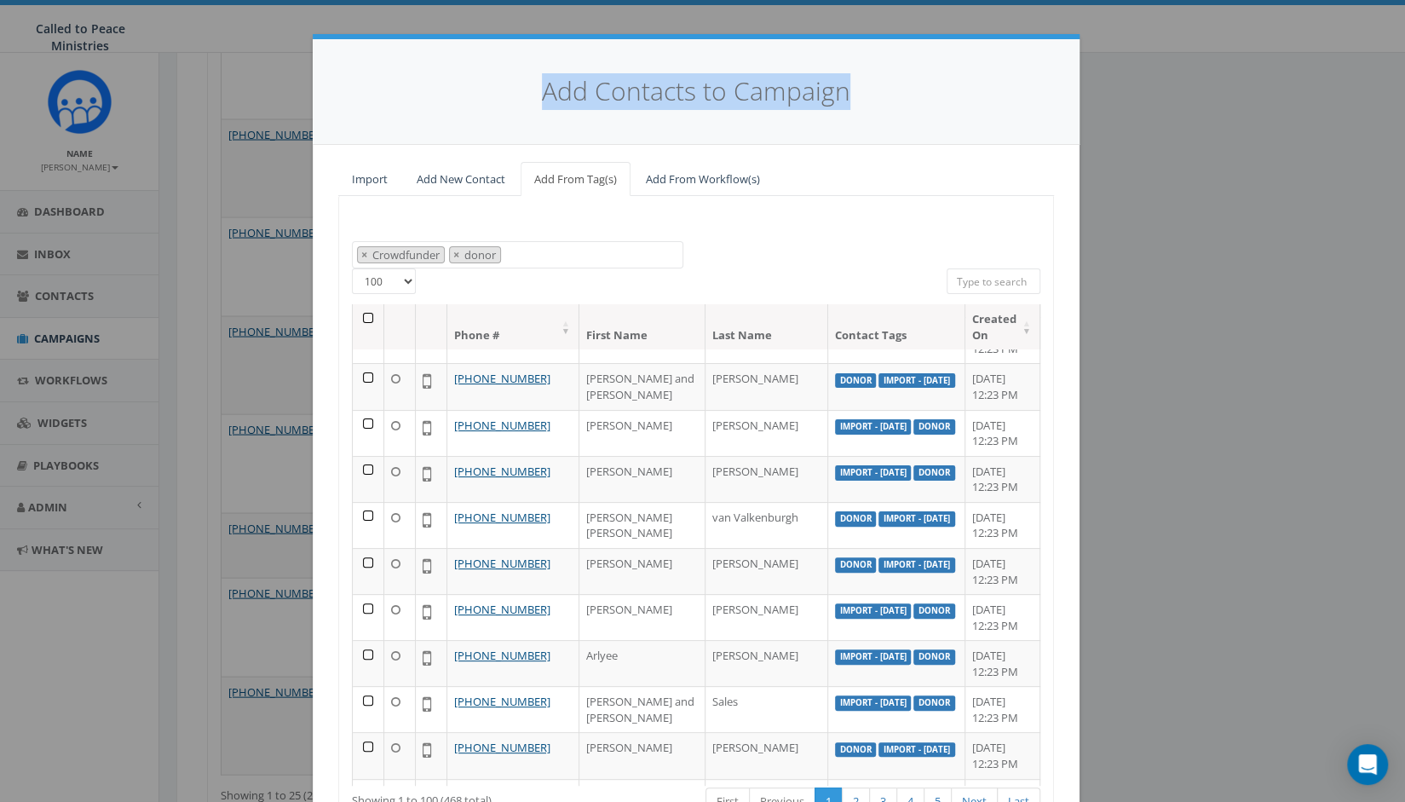
drag, startPoint x: 886, startPoint y: 101, endPoint x: 905, endPoint y: 38, distance: 65.8
click at [905, 38] on div "Add Contacts to Campaign Import Add New Contact Add From Tag(s) Add From Workfl…" at bounding box center [696, 468] width 767 height 868
click at [697, 268] on div "All 0 contact(s) on current page All 456 contact(s) filtered" at bounding box center [696, 281] width 26 height 27
click at [364, 311] on th at bounding box center [369, 326] width 32 height 45
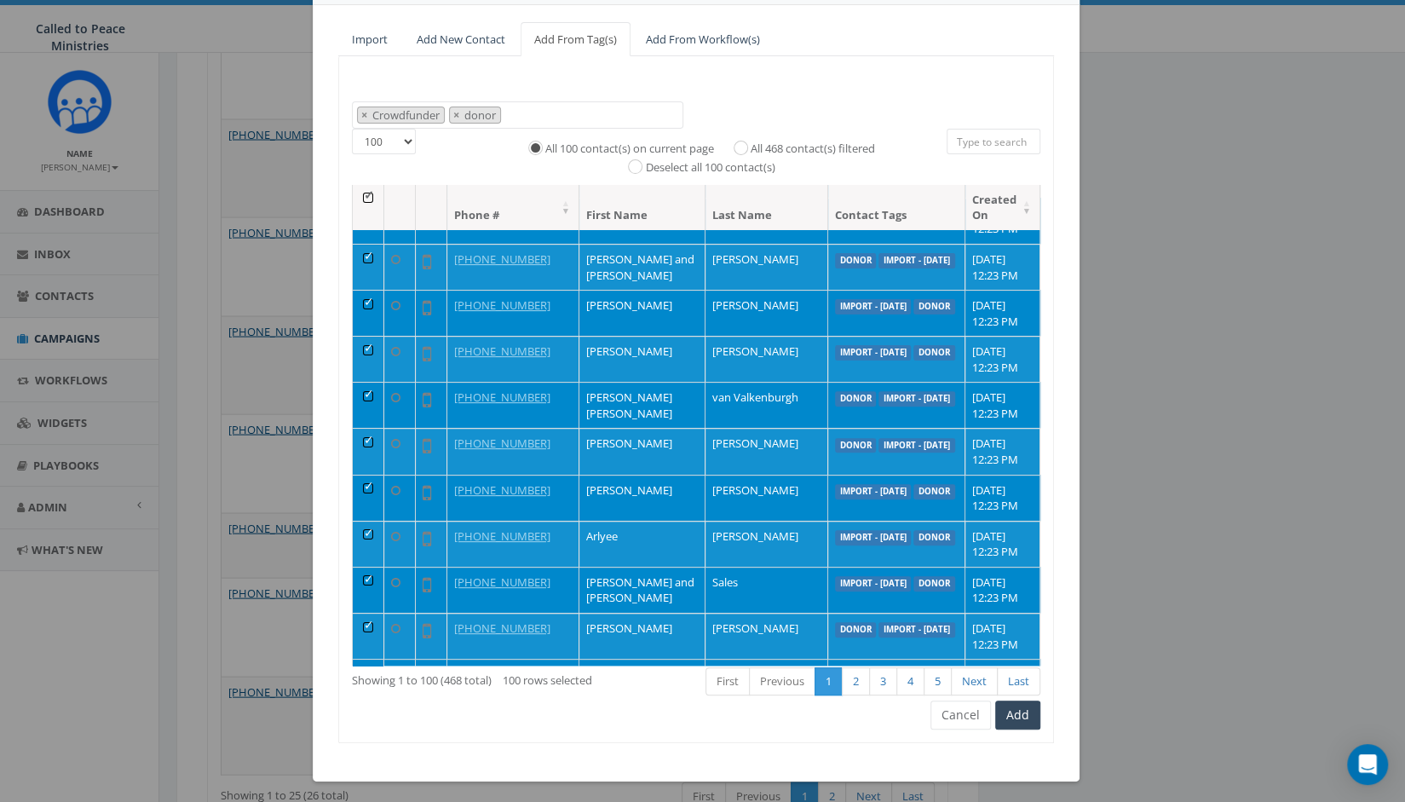
scroll to position [141, 0]
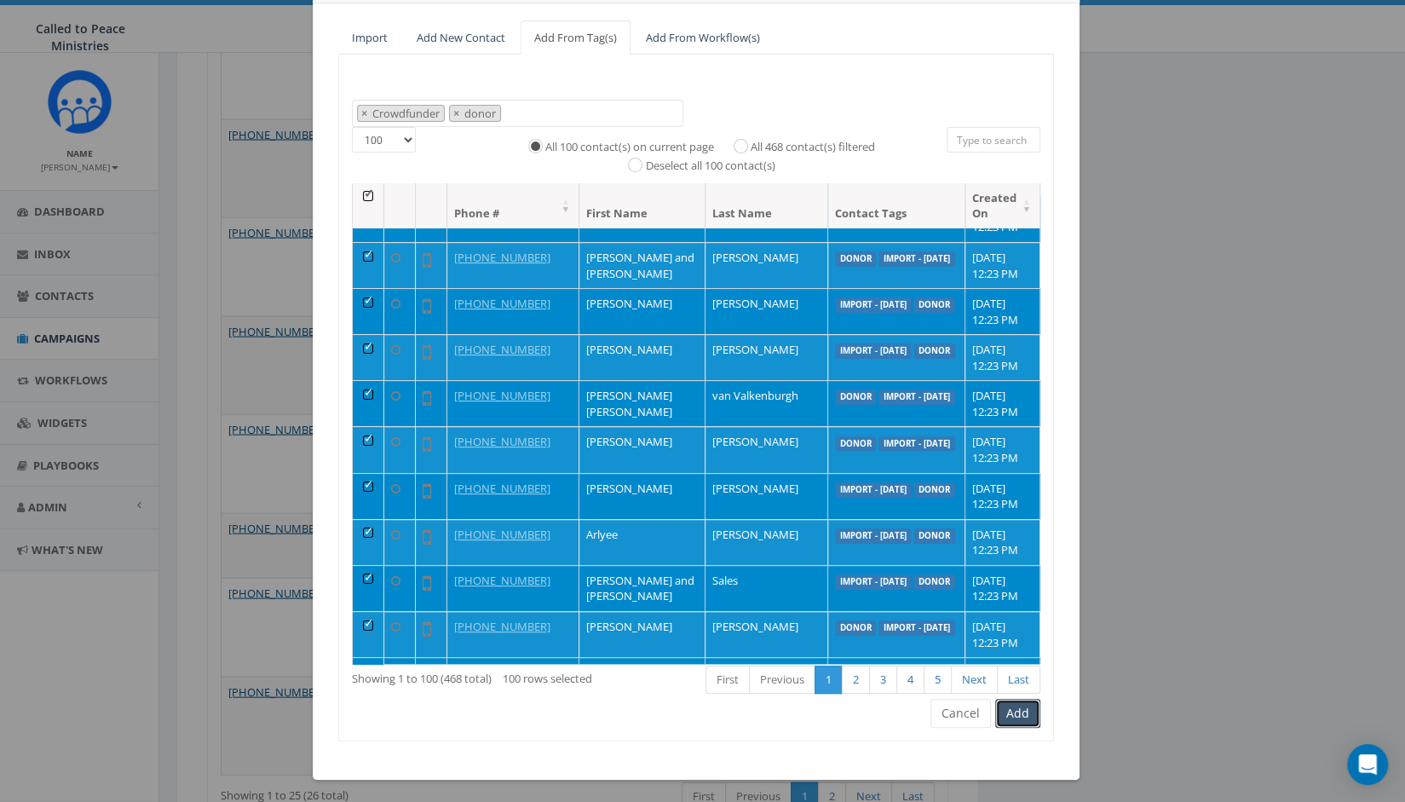
click at [1032, 711] on button "Add" at bounding box center [1017, 713] width 45 height 29
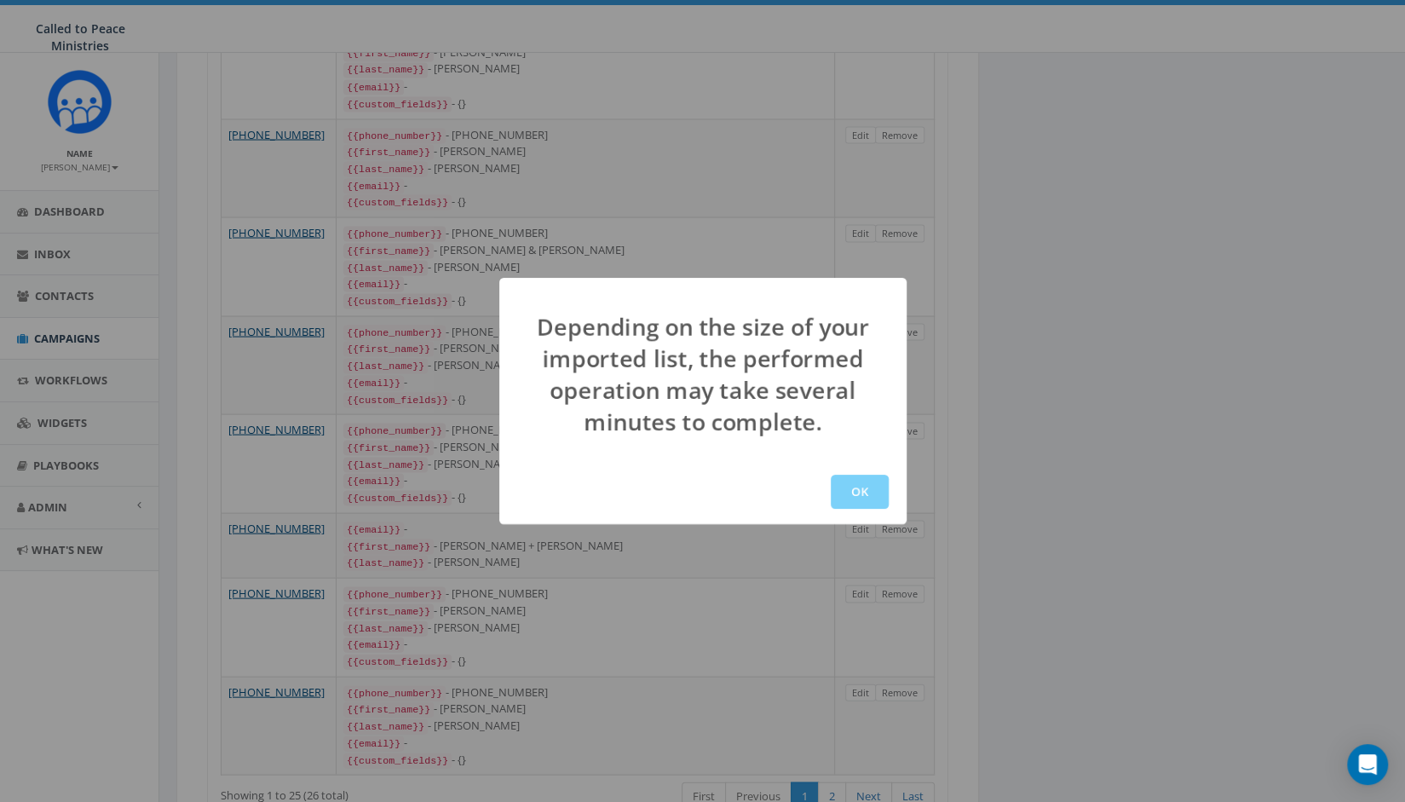
scroll to position [0, 0]
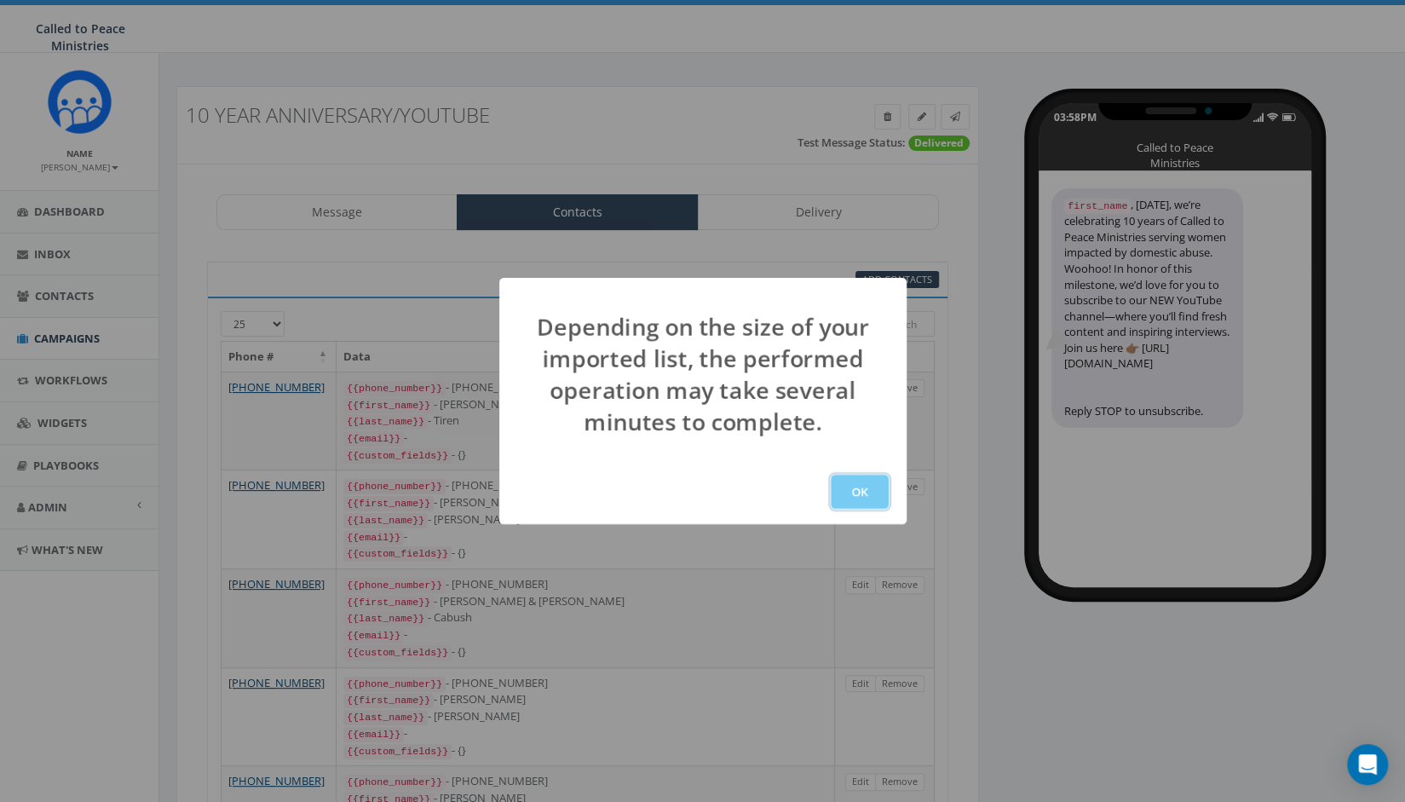
click at [868, 495] on button "OK" at bounding box center [860, 492] width 58 height 34
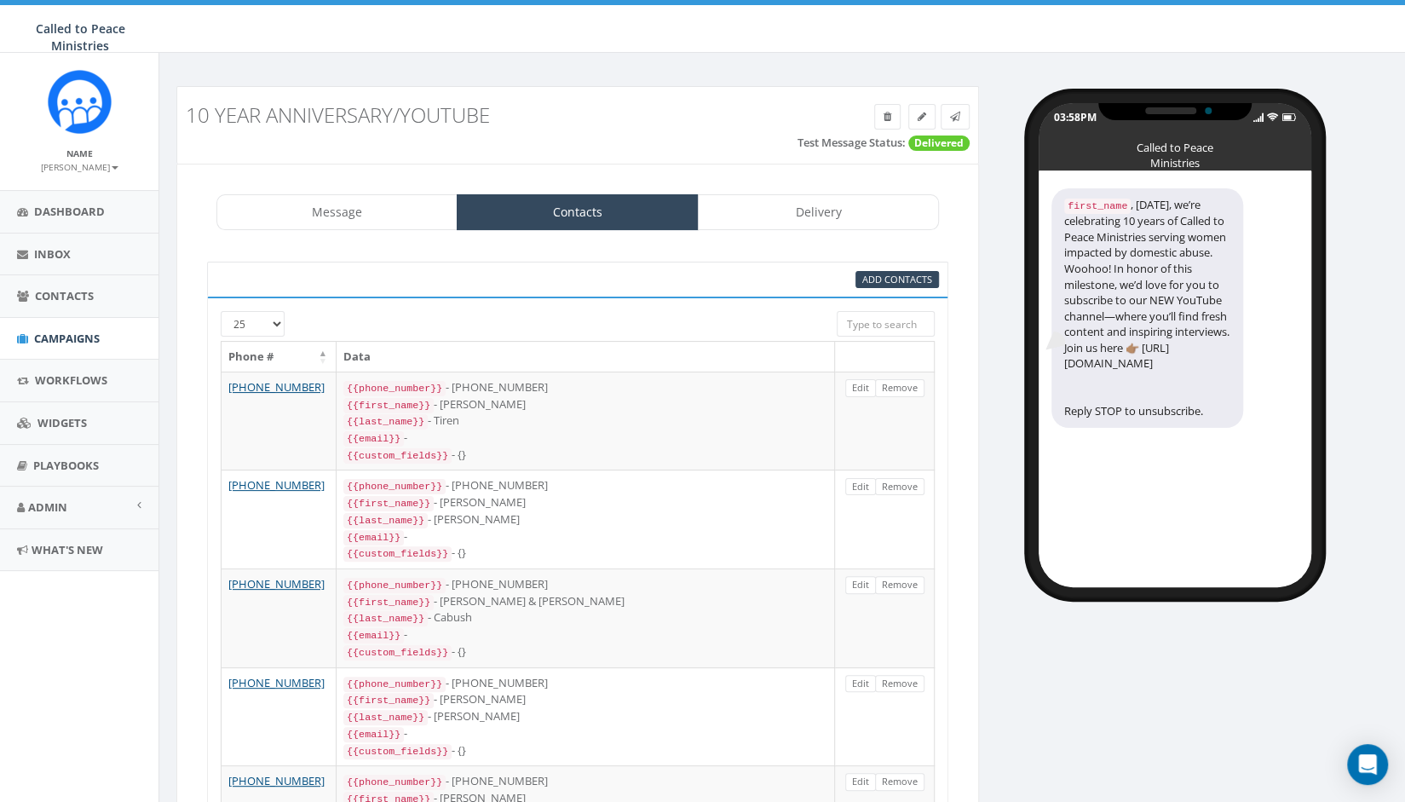
scroll to position [243, 0]
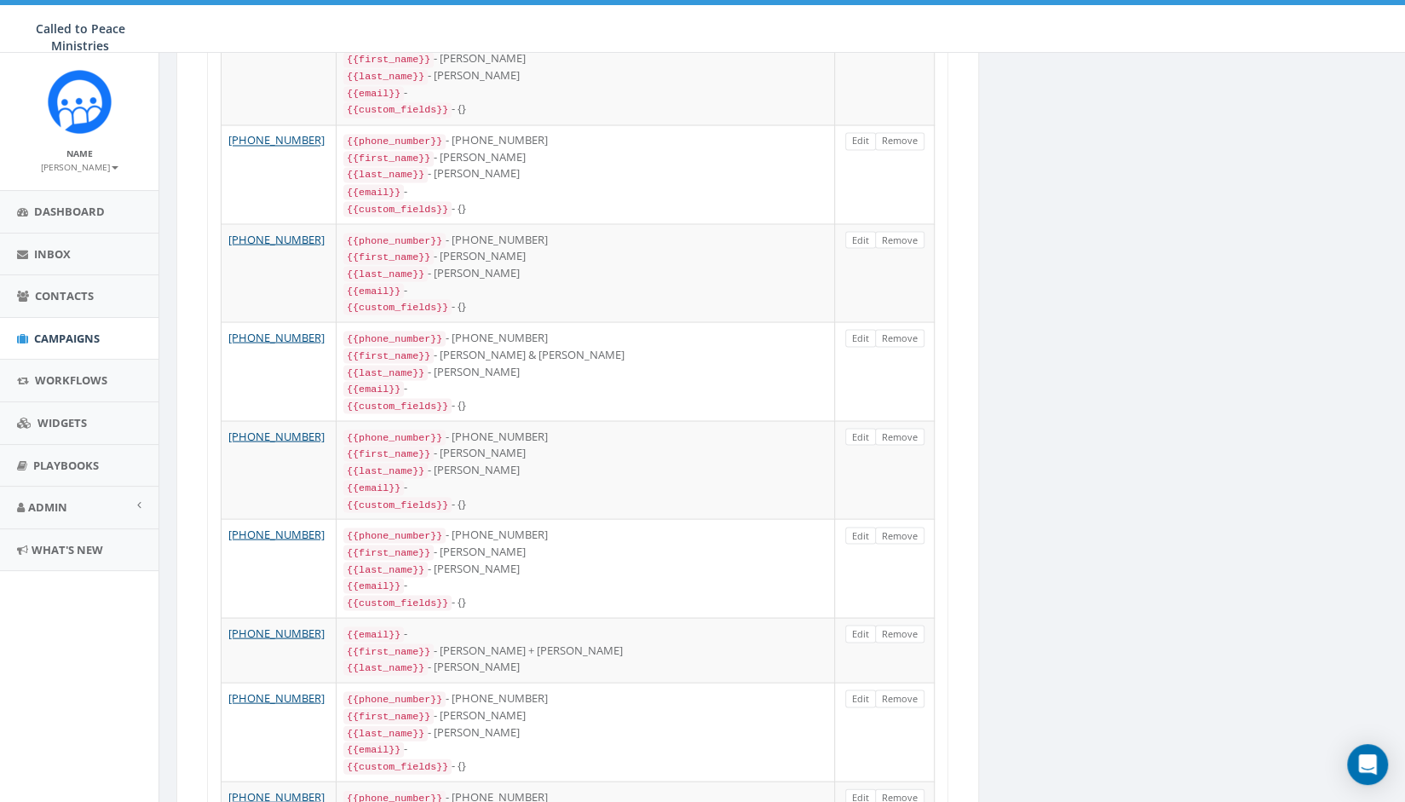
scroll to position [2027, 0]
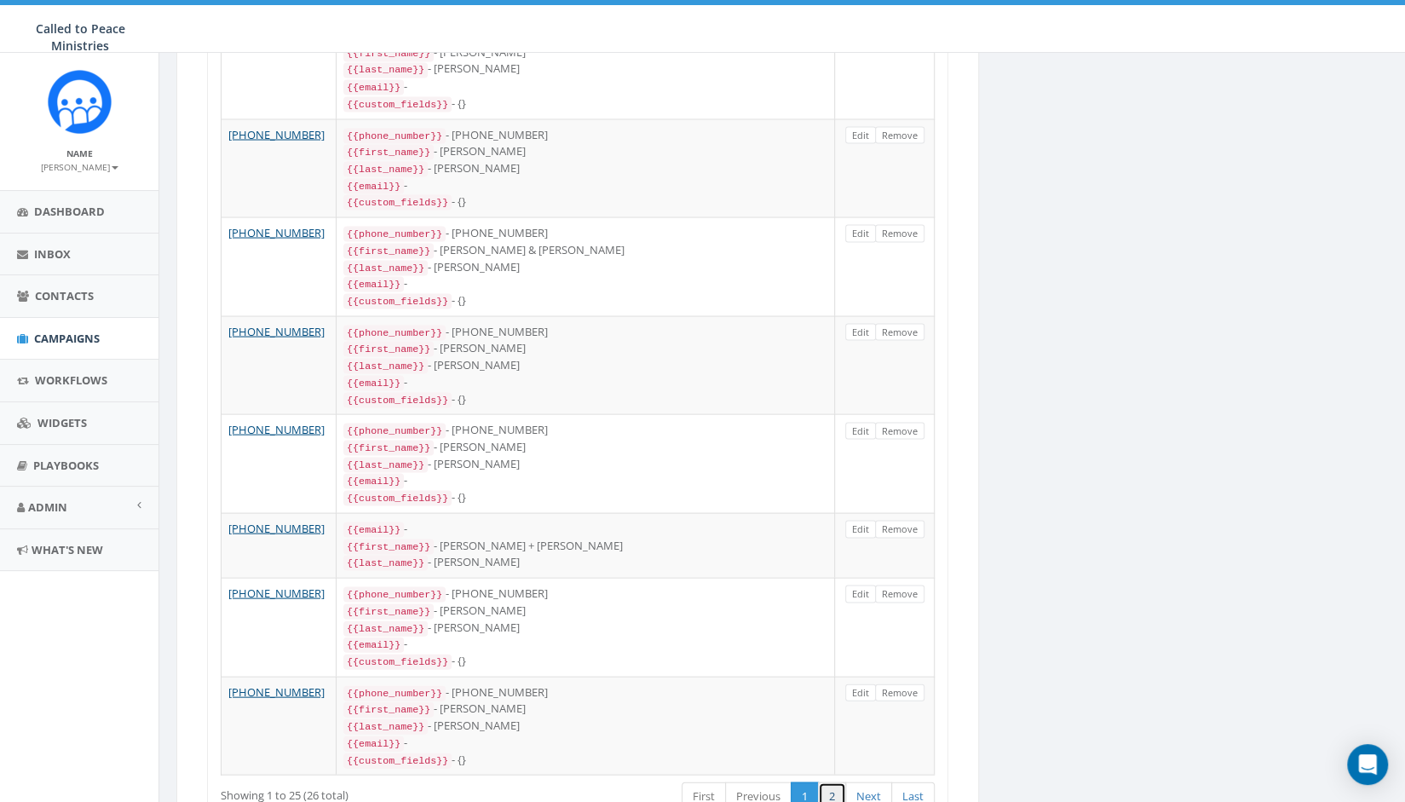
click at [833, 782] on link "2" at bounding box center [832, 796] width 28 height 28
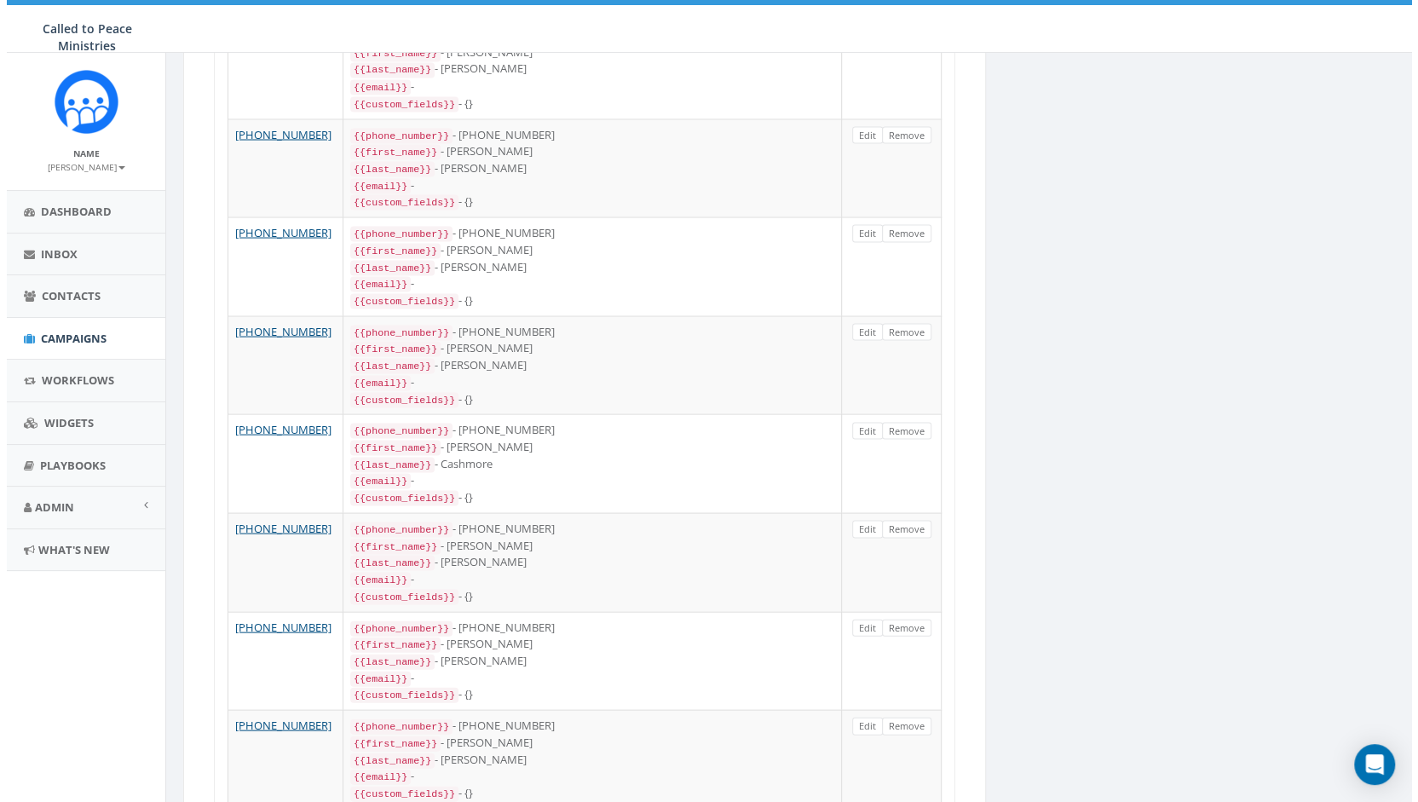
scroll to position [0, 0]
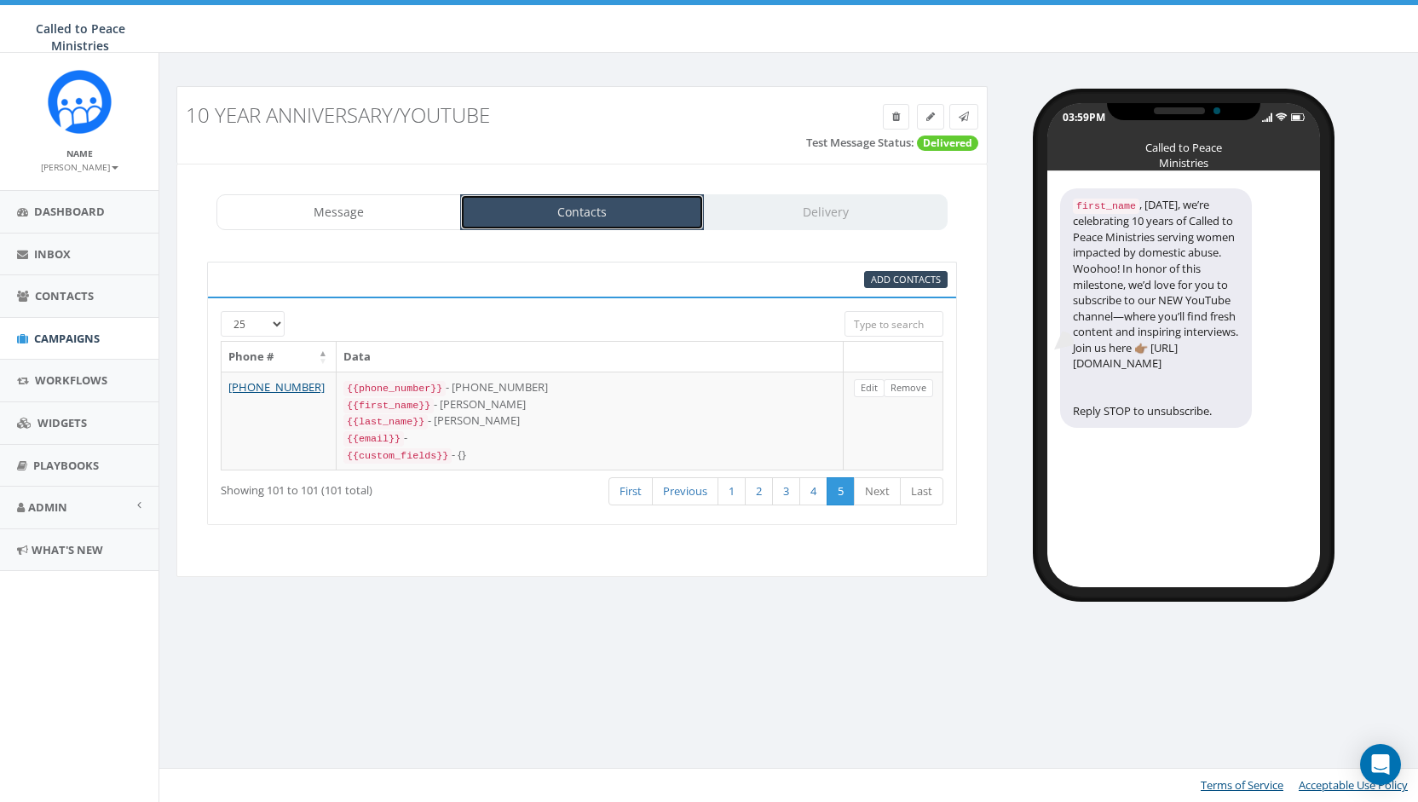
click at [587, 202] on link "Contacts" at bounding box center [582, 212] width 245 height 36
click at [581, 201] on link "Contacts" at bounding box center [582, 212] width 245 height 36
click at [902, 274] on span "Add Contacts" at bounding box center [906, 279] width 70 height 13
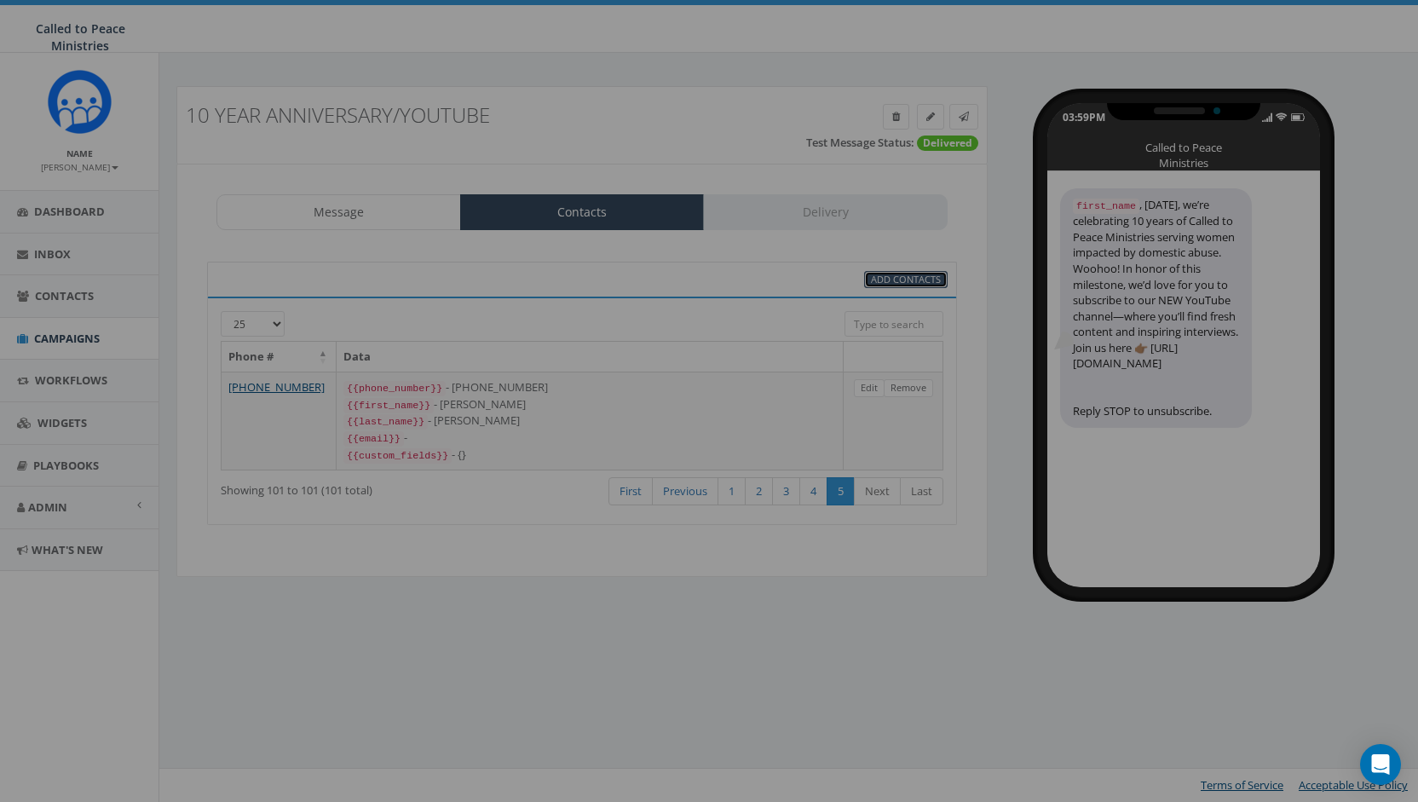
select select
select select "100"
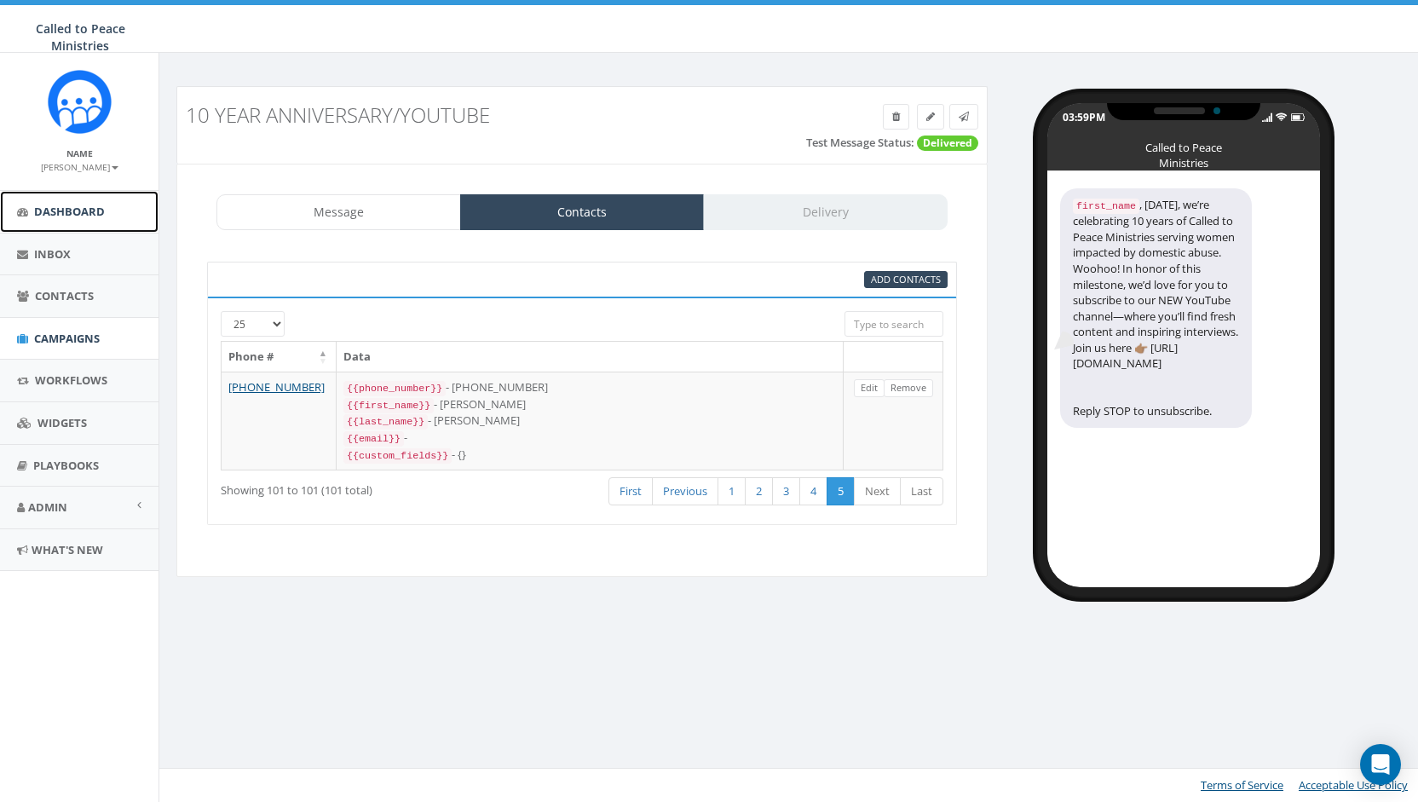
click at [78, 200] on link "Dashboard" at bounding box center [79, 212] width 159 height 42
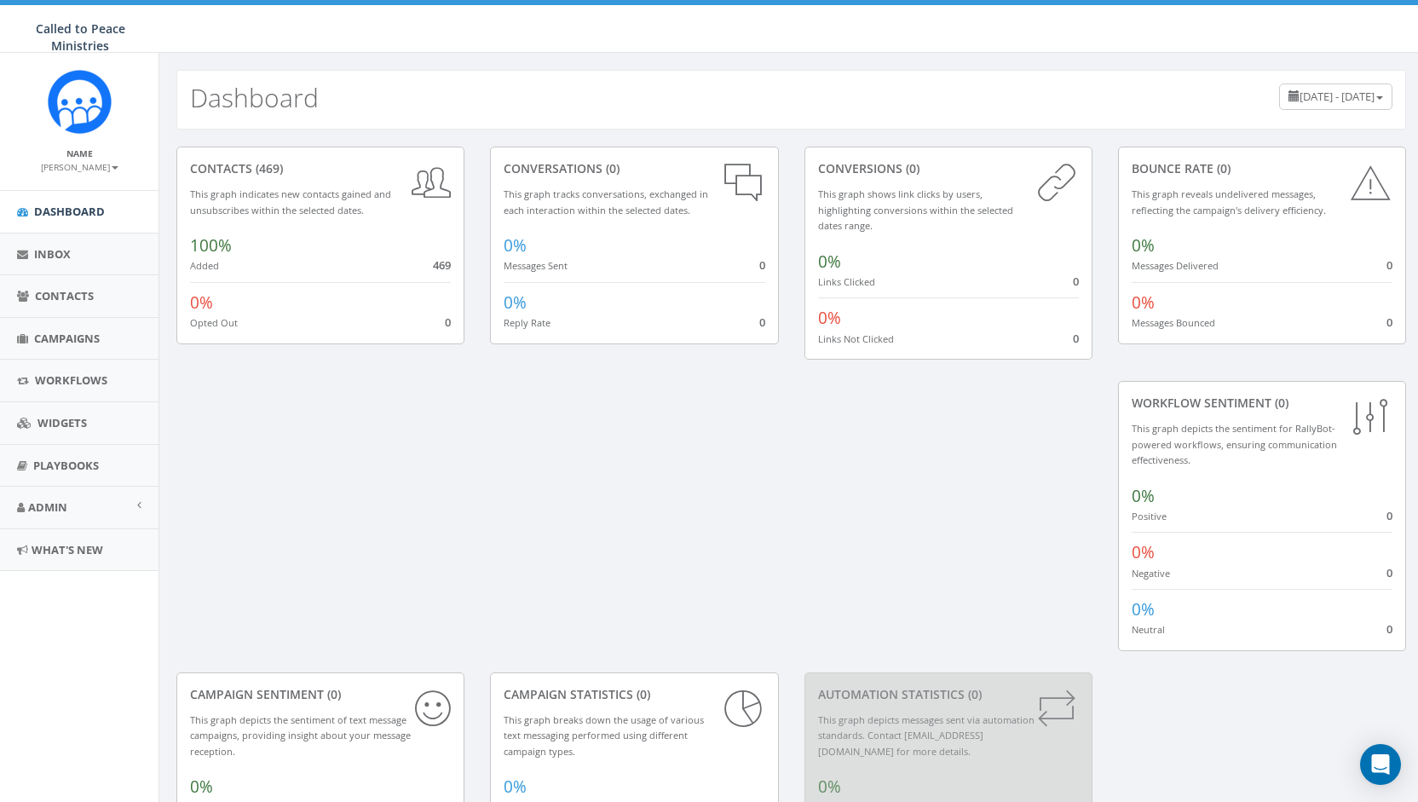
click at [67, 291] on span "Contacts" at bounding box center [64, 295] width 59 height 15
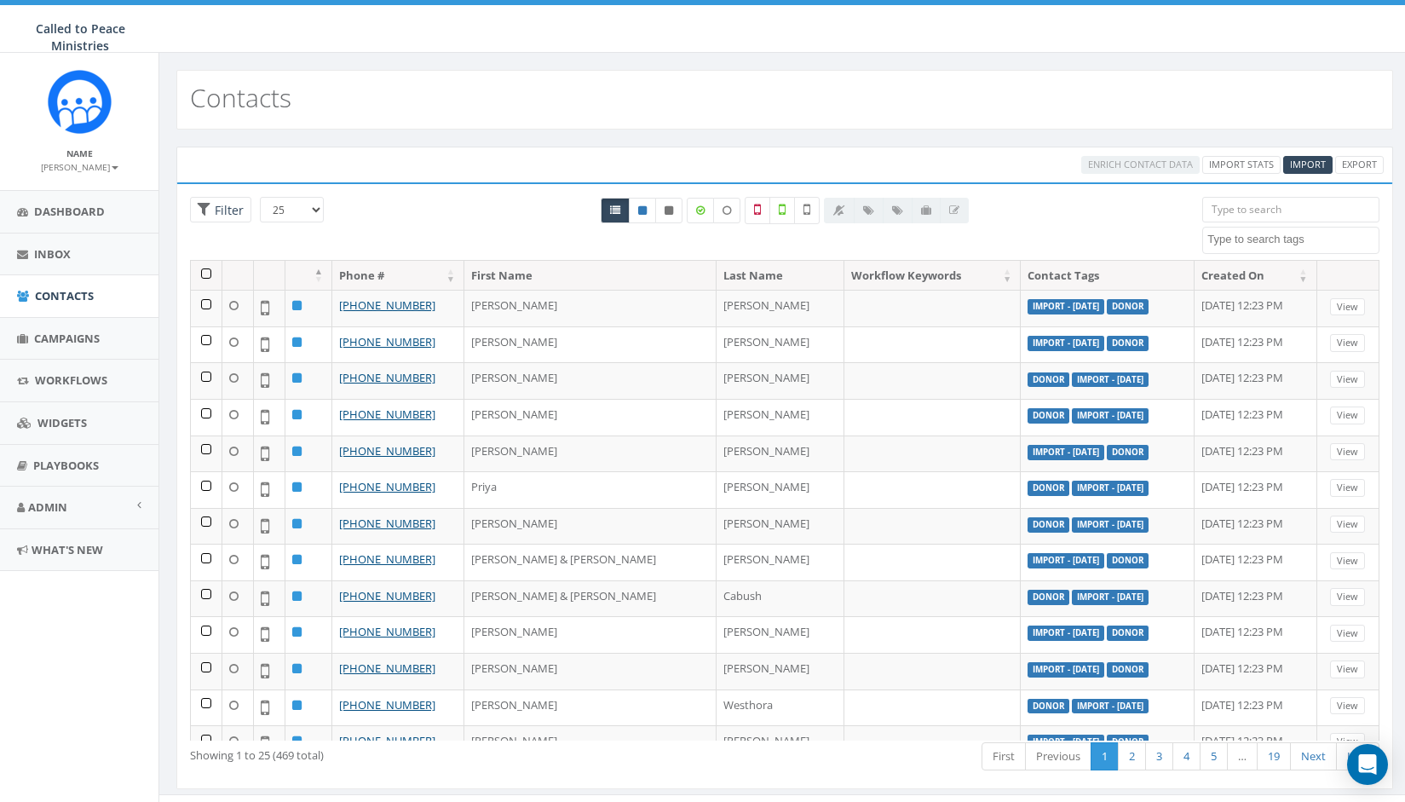
select select
